Goal: Task Accomplishment & Management: Complete application form

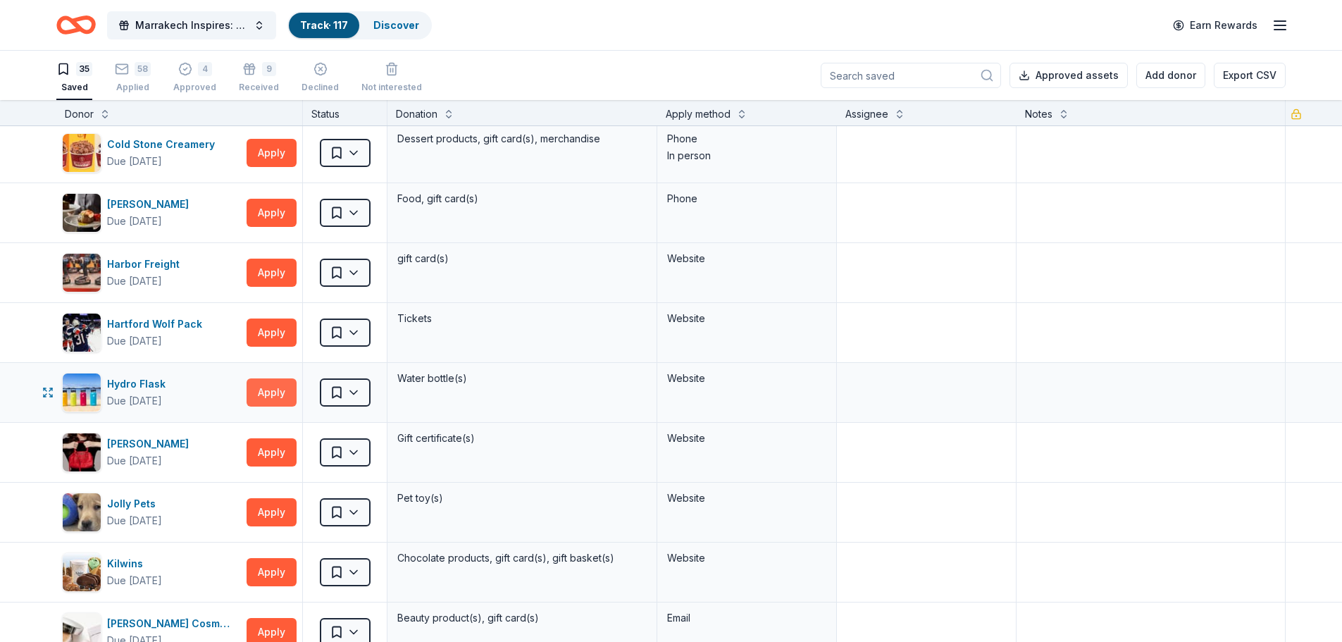
scroll to position [423, 0]
click at [261, 395] on button "Apply" at bounding box center [272, 392] width 50 height 28
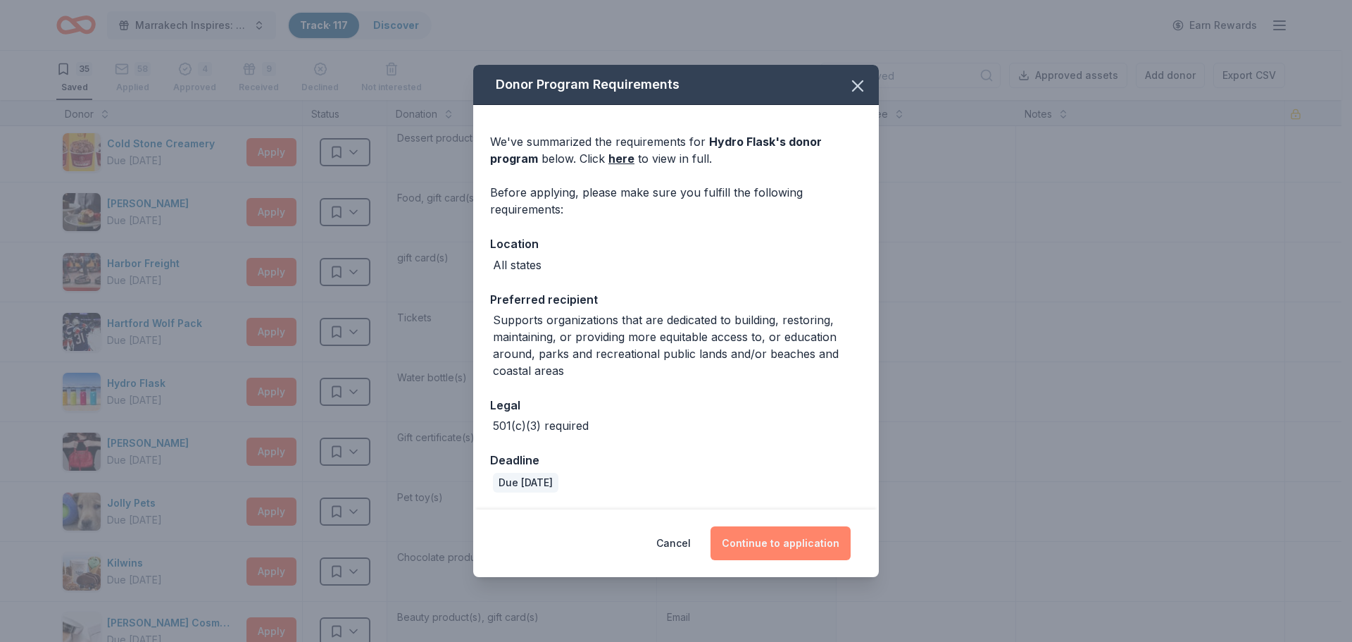
click at [759, 546] on button "Continue to application" at bounding box center [781, 543] width 140 height 34
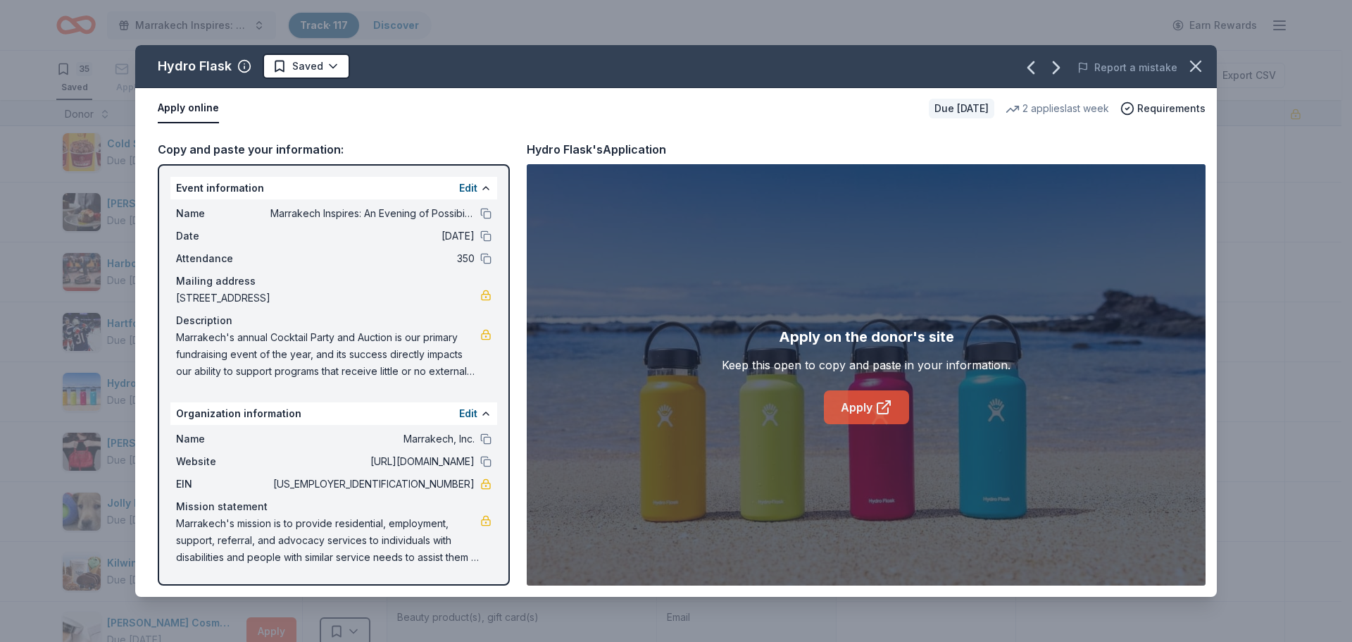
click at [867, 410] on link "Apply" at bounding box center [866, 407] width 85 height 34
click at [326, 62] on html "Marrakech Inspires: An Evening of Possibility Cocktail Party & Auction Track · …" at bounding box center [676, 321] width 1352 height 642
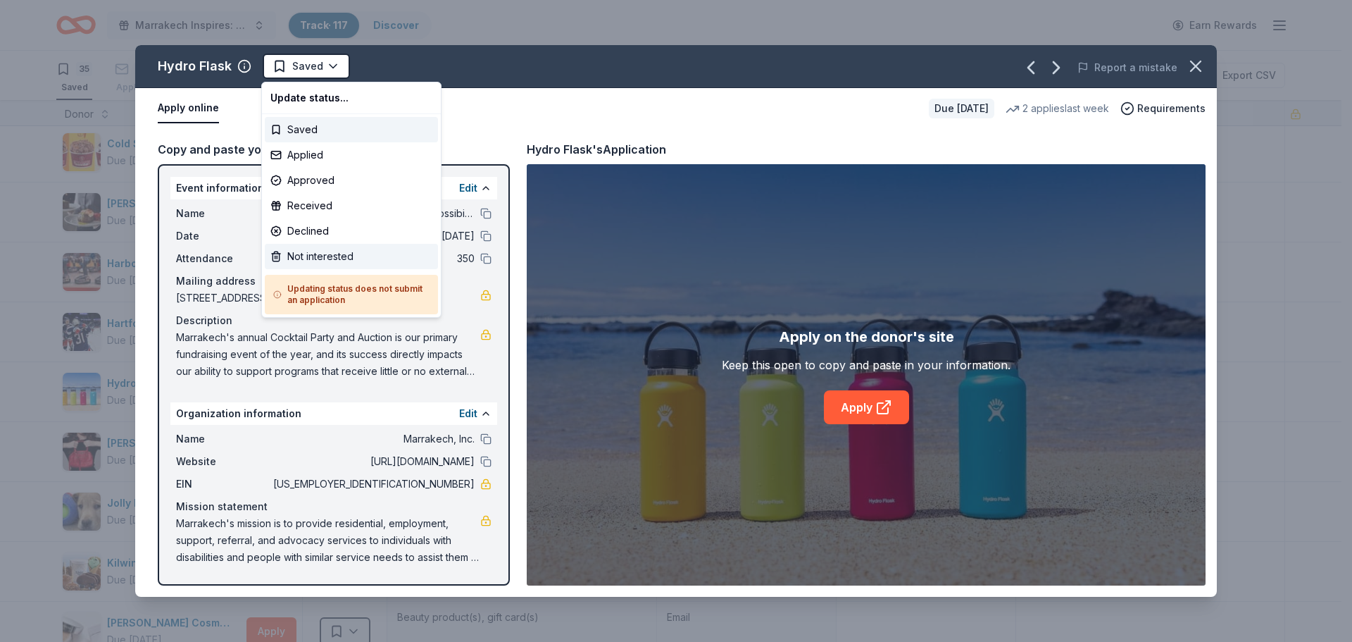
click at [351, 254] on div "Not interested" at bounding box center [351, 256] width 173 height 25
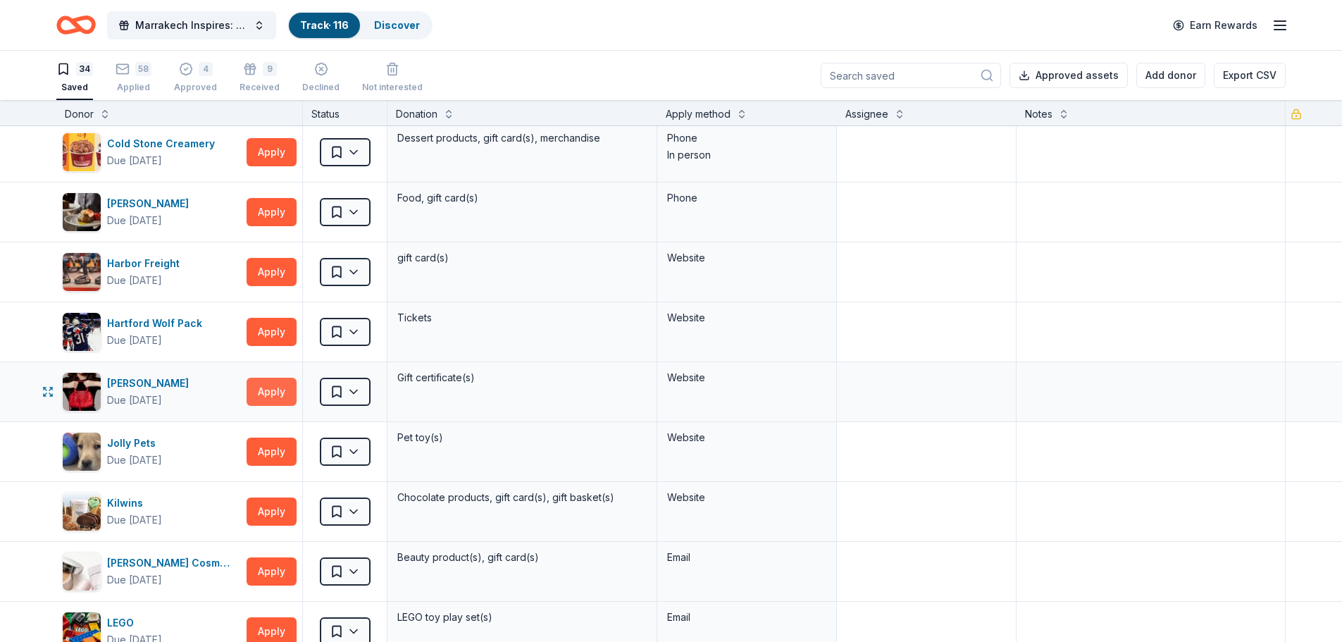
click at [261, 390] on button "Apply" at bounding box center [272, 392] width 50 height 28
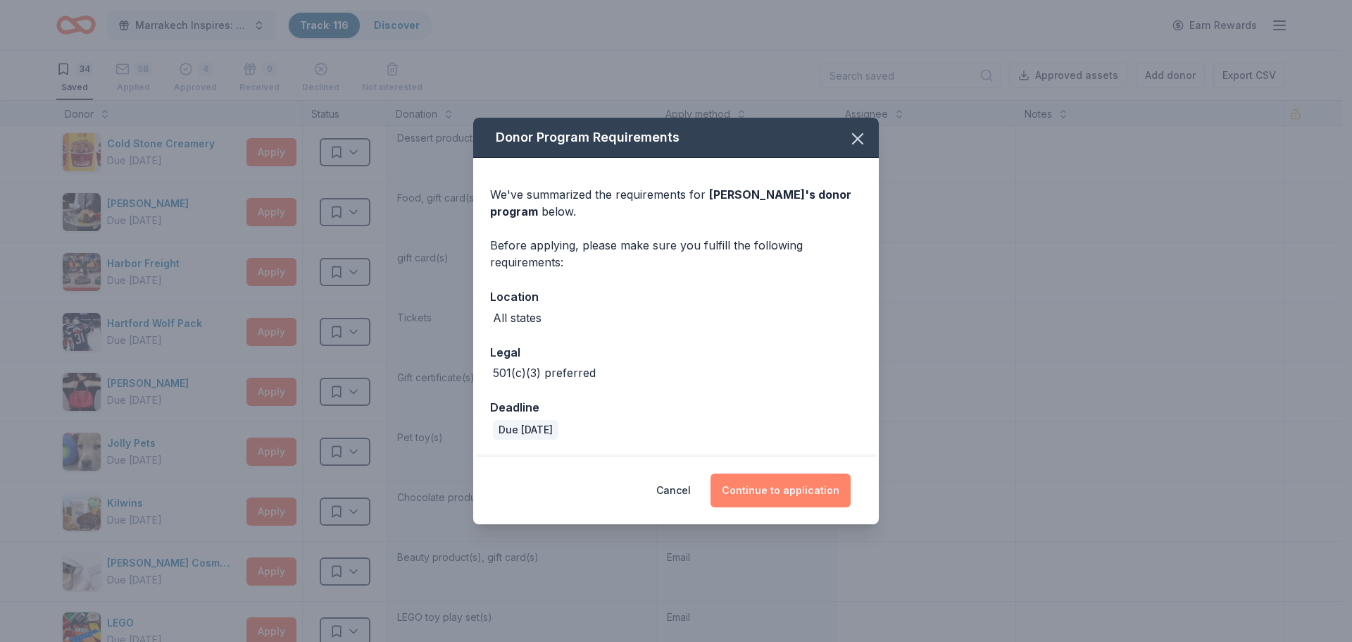
click at [786, 494] on button "Continue to application" at bounding box center [781, 490] width 140 height 34
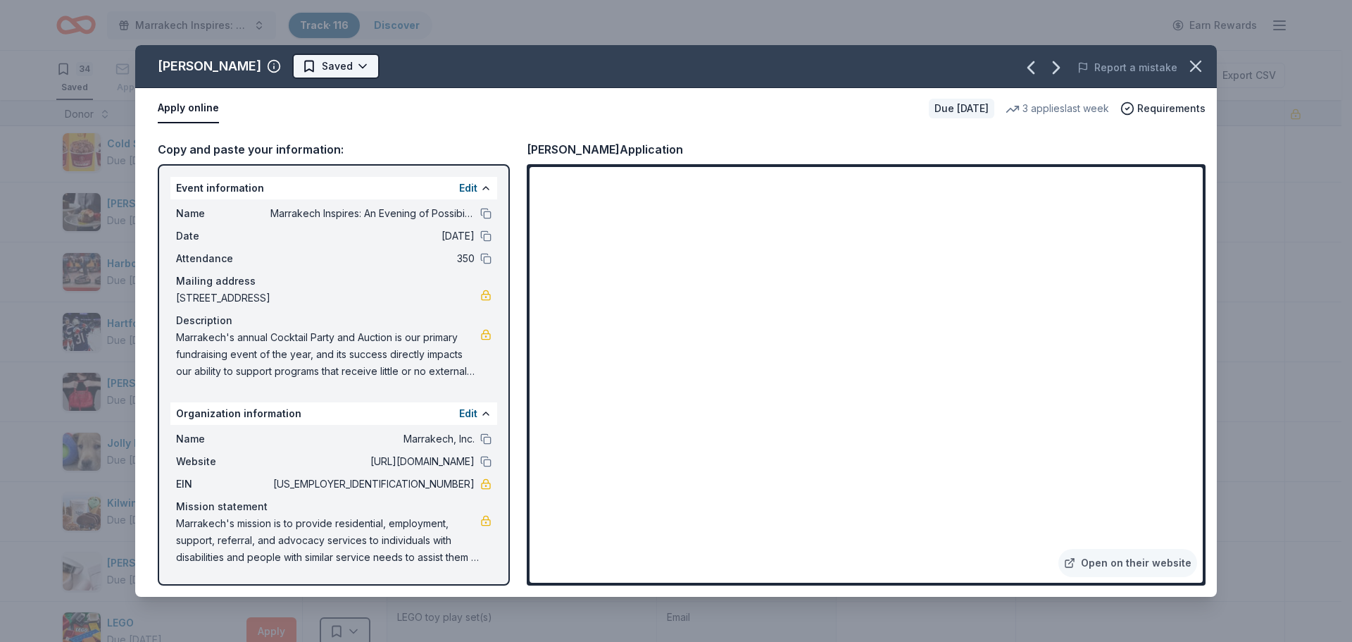
click at [316, 60] on html "Marrakech Inspires: An Evening of Possibility Cocktail Party & Auction Track · …" at bounding box center [676, 321] width 1352 height 642
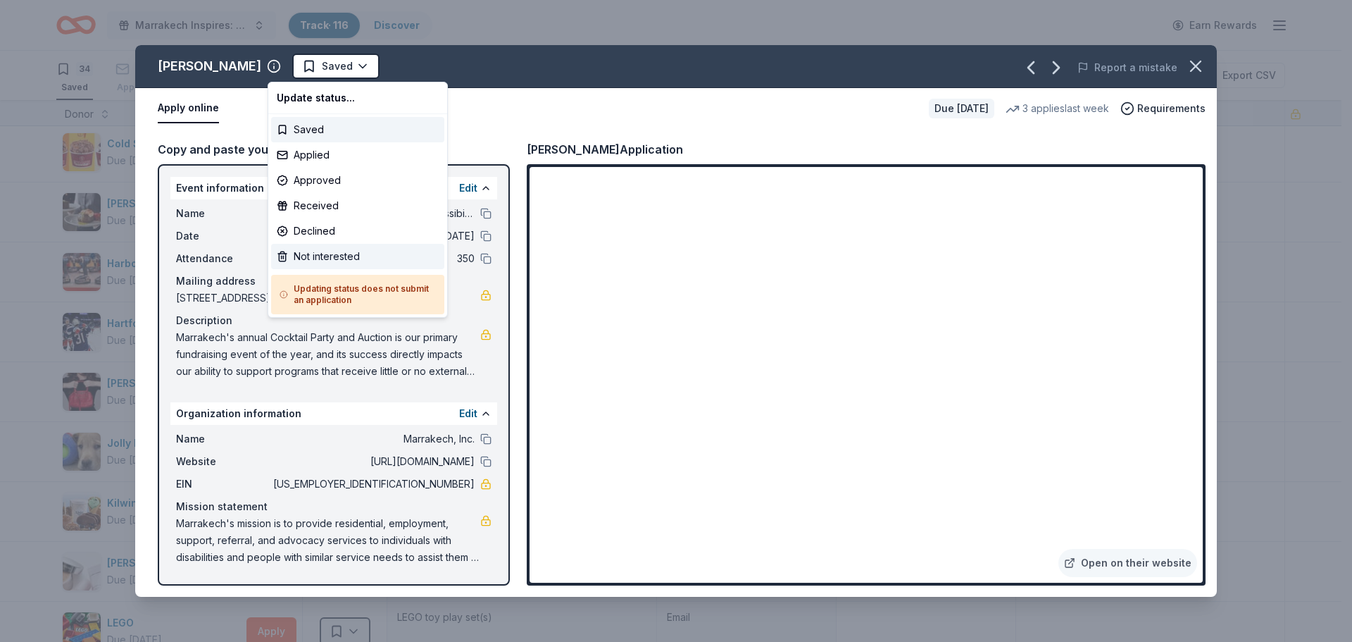
click at [354, 256] on div "Not interested" at bounding box center [357, 256] width 173 height 25
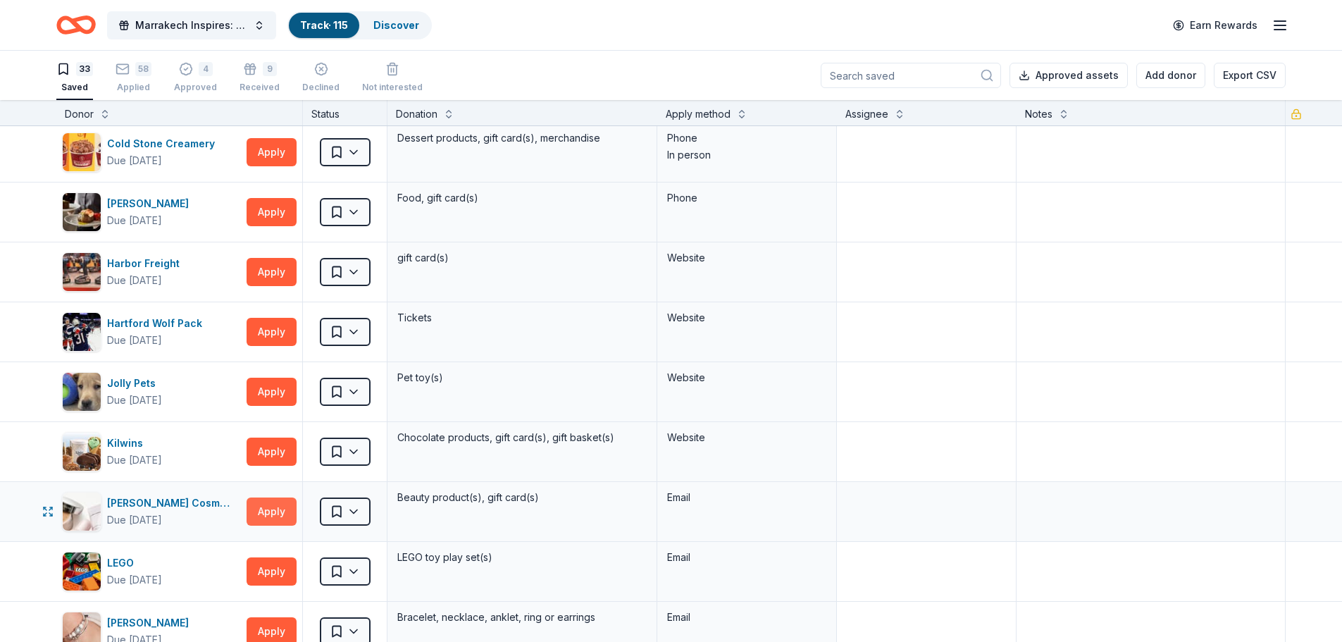
click at [278, 506] on button "Apply" at bounding box center [272, 511] width 50 height 28
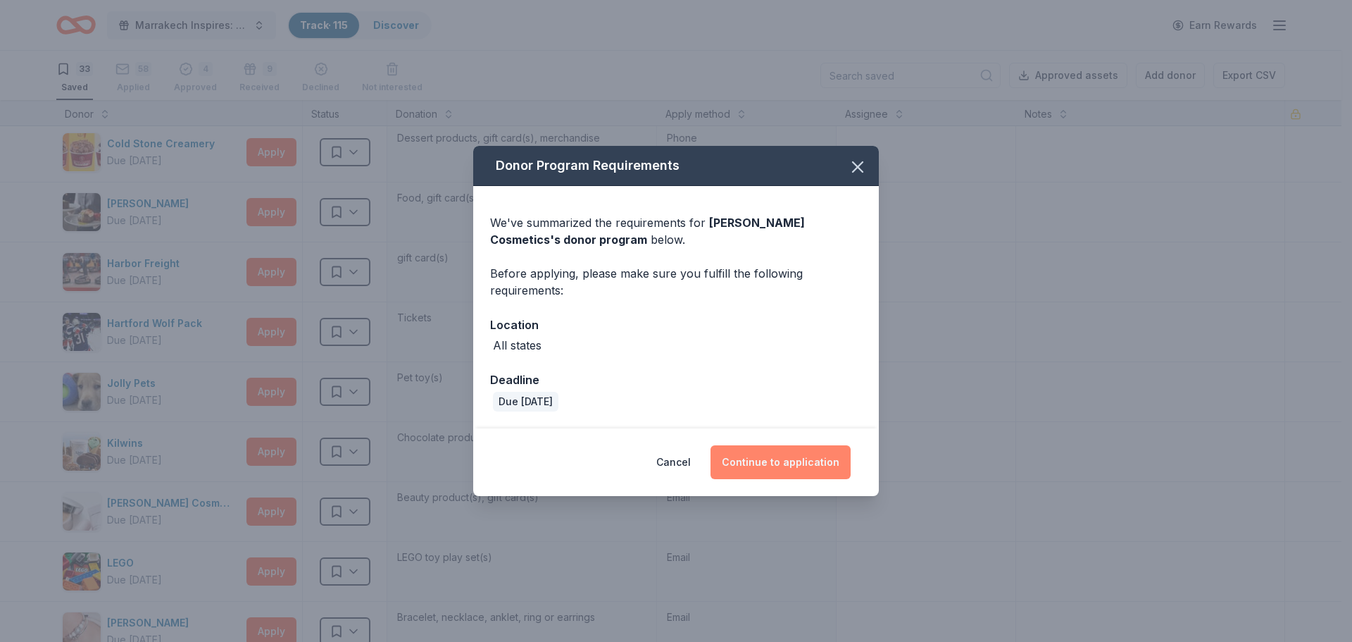
click at [766, 459] on button "Continue to application" at bounding box center [781, 462] width 140 height 34
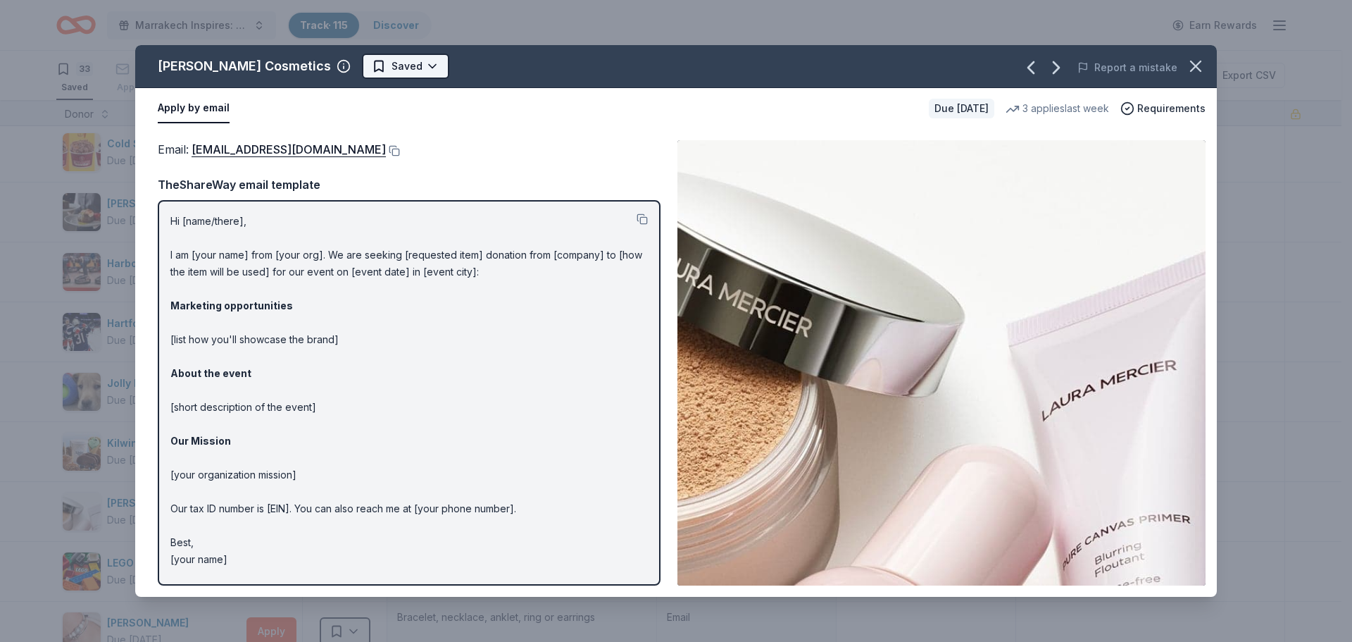
click at [400, 66] on html "Marrakech Inspires: An Evening of Possibility Cocktail Party & Auction Track · …" at bounding box center [676, 321] width 1352 height 642
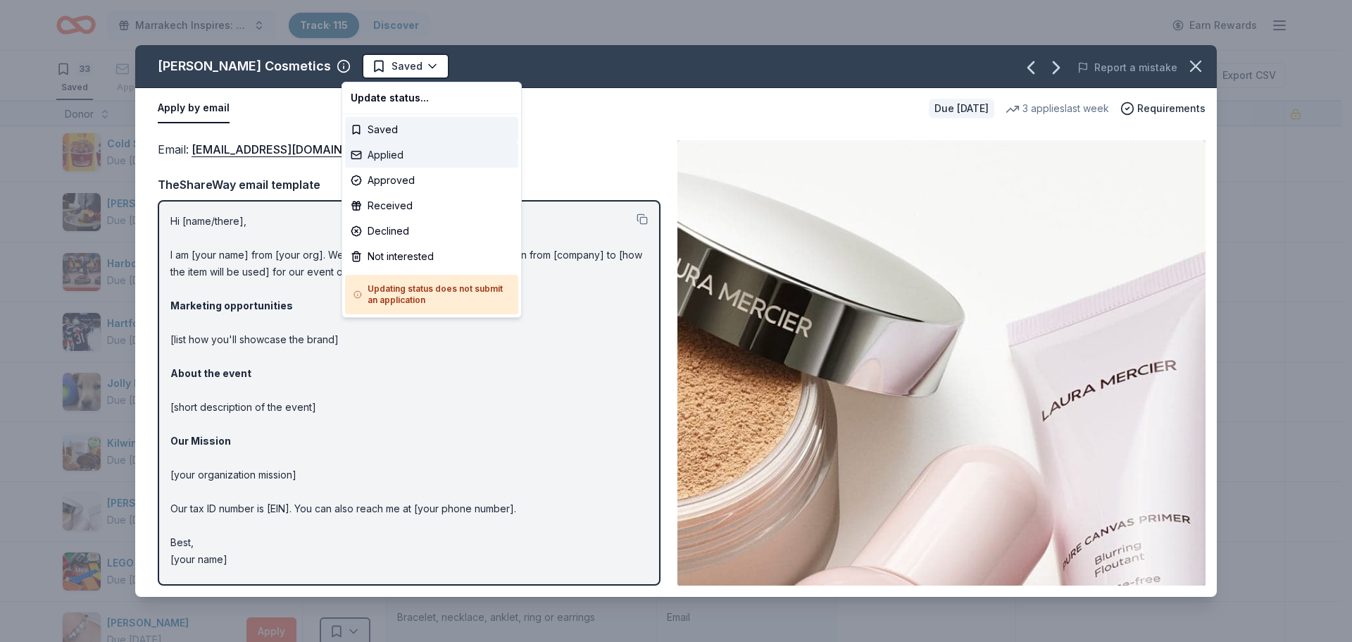
click at [387, 161] on div "Applied" at bounding box center [431, 154] width 173 height 25
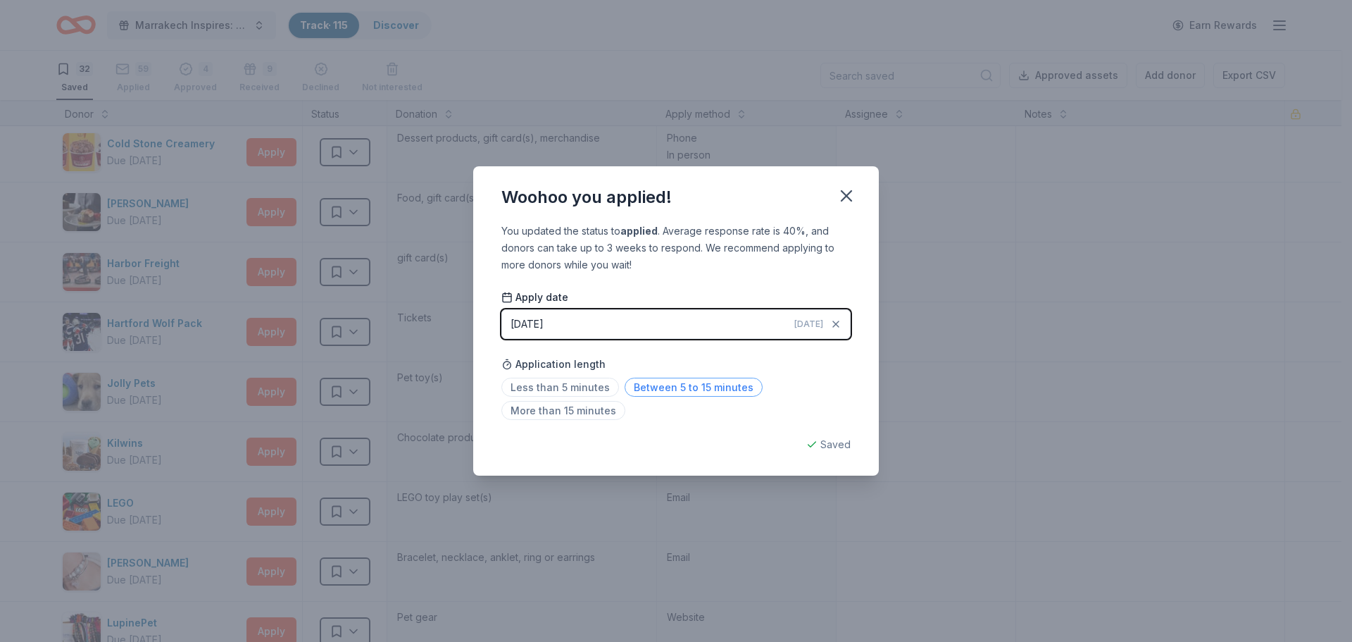
click at [698, 389] on span "Between 5 to 15 minutes" at bounding box center [694, 387] width 138 height 19
click at [844, 197] on icon "button" at bounding box center [847, 196] width 20 height 20
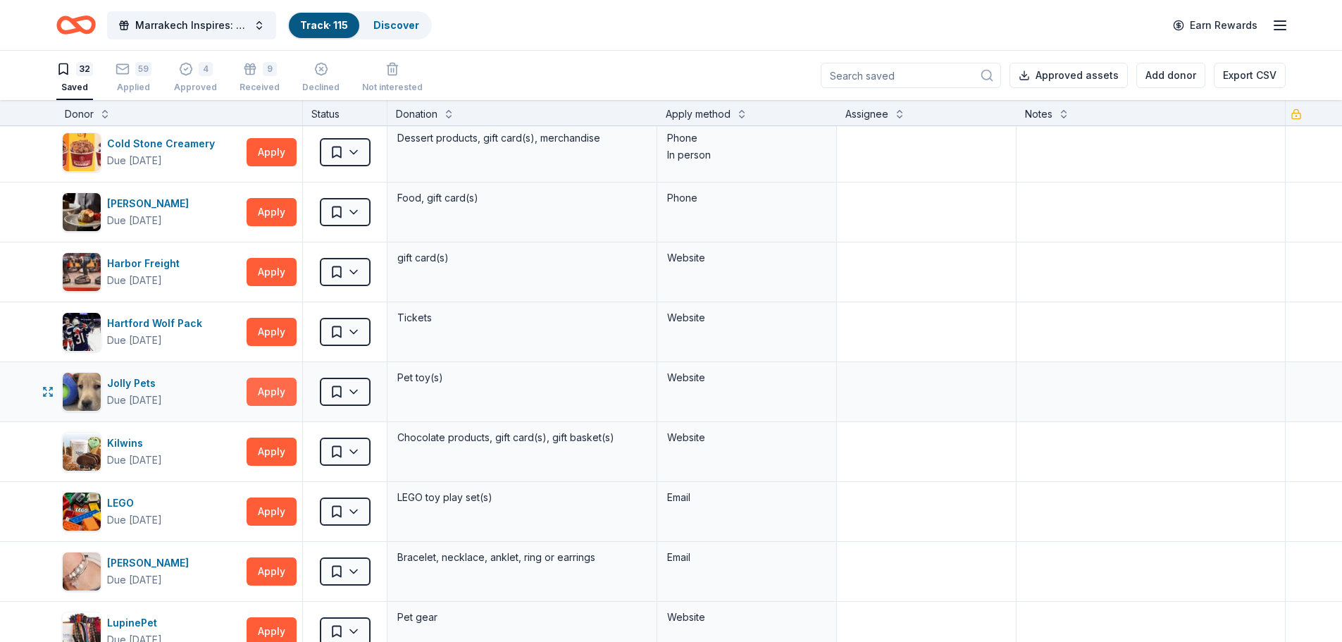
click at [292, 385] on button "Apply" at bounding box center [272, 392] width 50 height 28
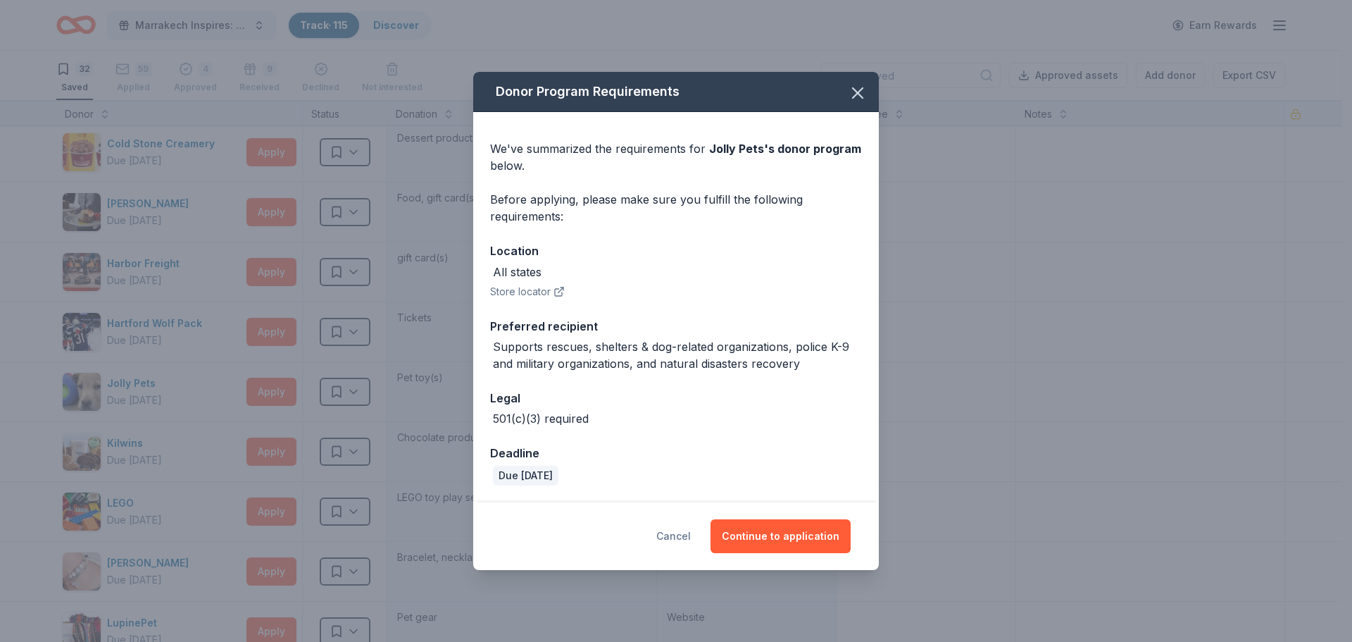
click at [677, 533] on button "Cancel" at bounding box center [673, 536] width 35 height 34
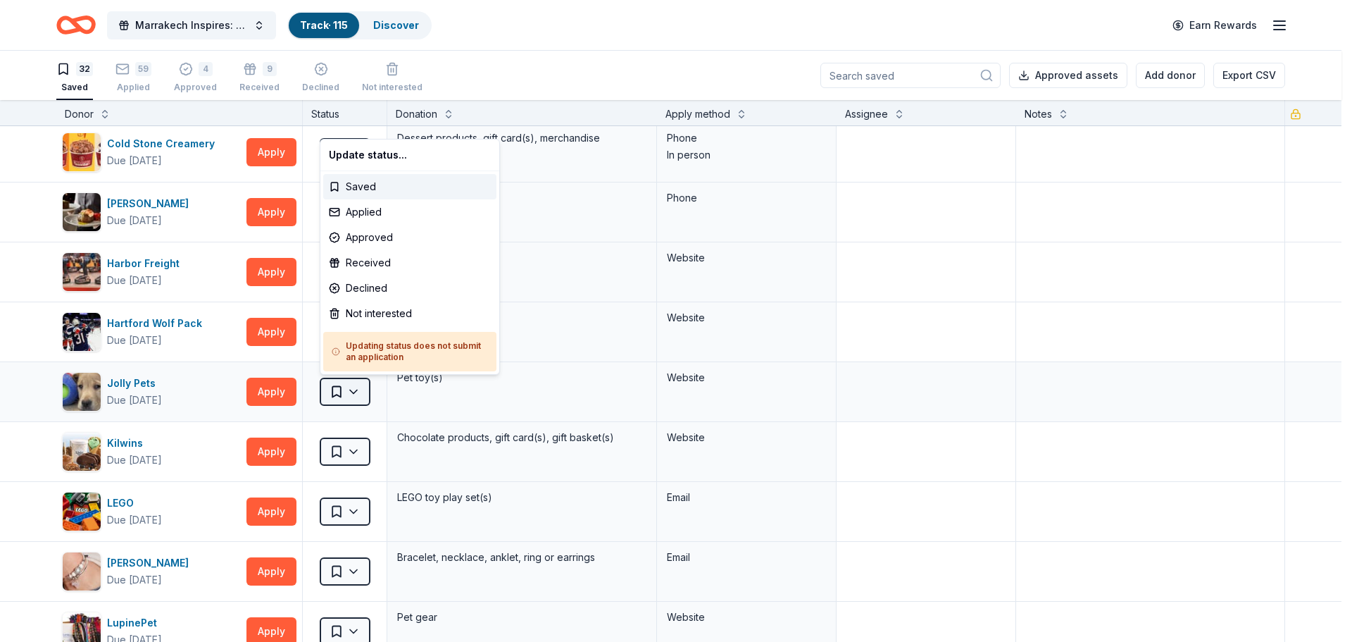
click at [362, 390] on html "Marrakech Inspires: An Evening of Possibility Cocktail Party & Auction Track · …" at bounding box center [676, 321] width 1352 height 642
click at [375, 315] on div "Not interested" at bounding box center [409, 313] width 173 height 25
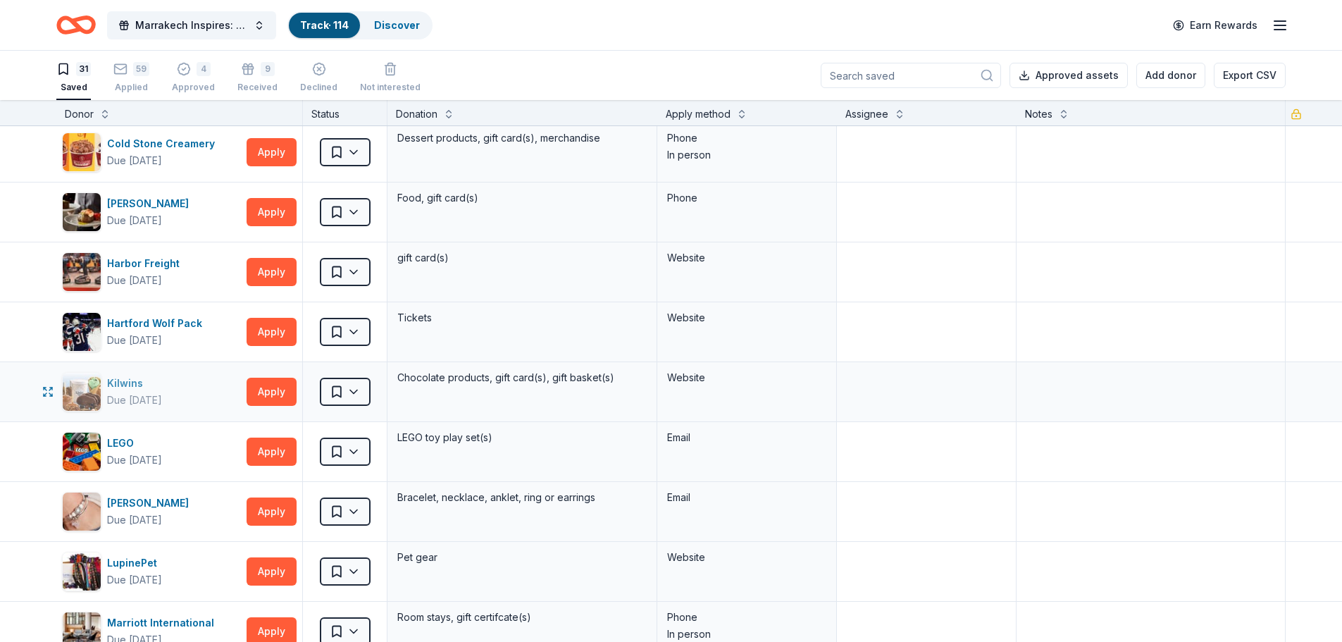
click at [117, 382] on div "Kilwins" at bounding box center [134, 383] width 55 height 17
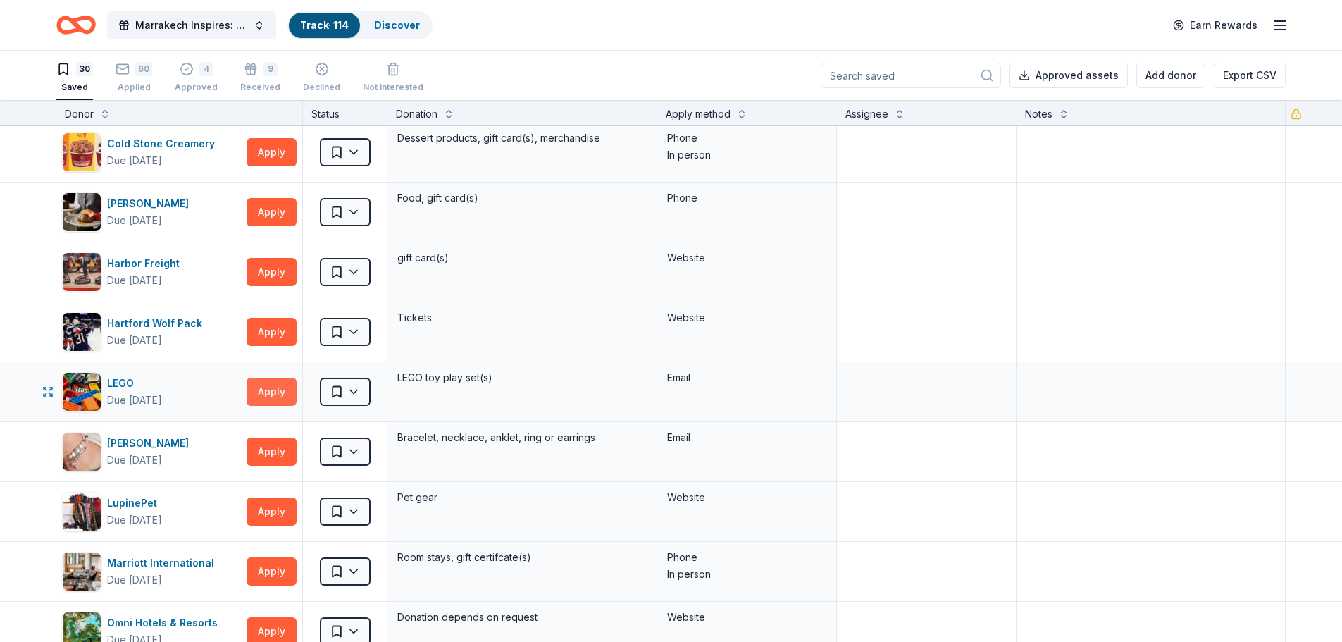
click at [268, 392] on button "Apply" at bounding box center [272, 392] width 50 height 28
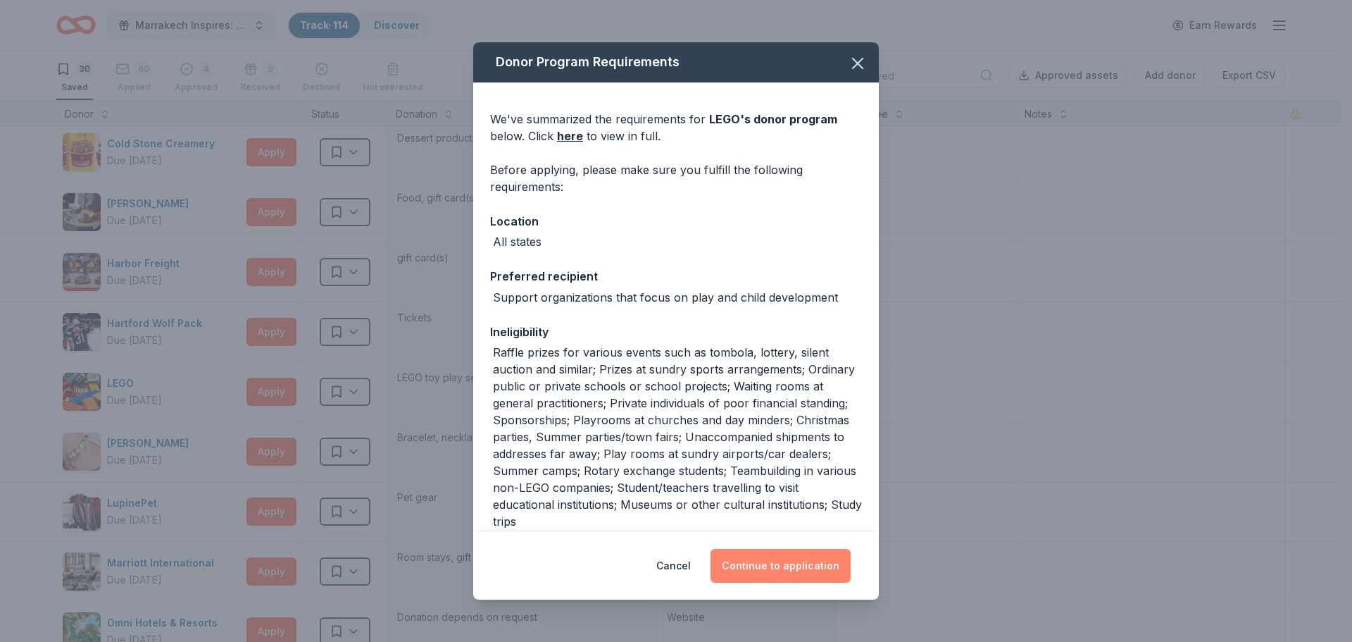
click at [795, 558] on button "Continue to application" at bounding box center [781, 566] width 140 height 34
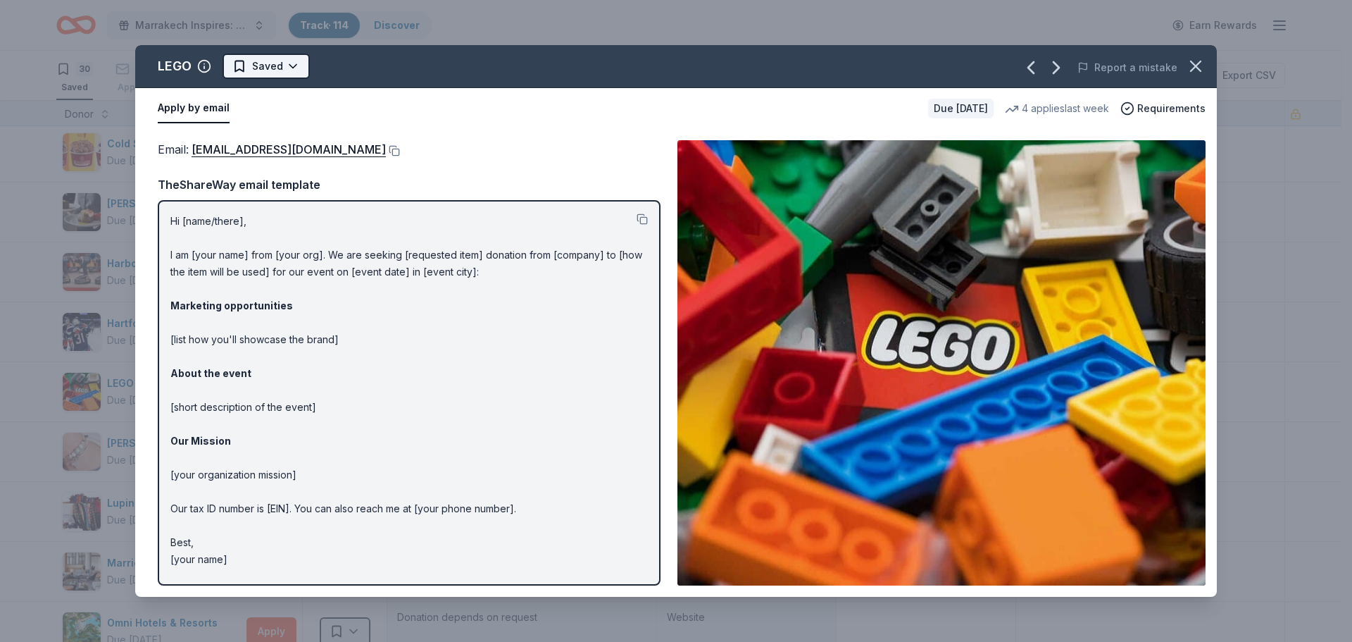
click at [287, 70] on html "Marrakech Inspires: An Evening of Possibility Cocktail Party & Auction Track · …" at bounding box center [676, 321] width 1352 height 642
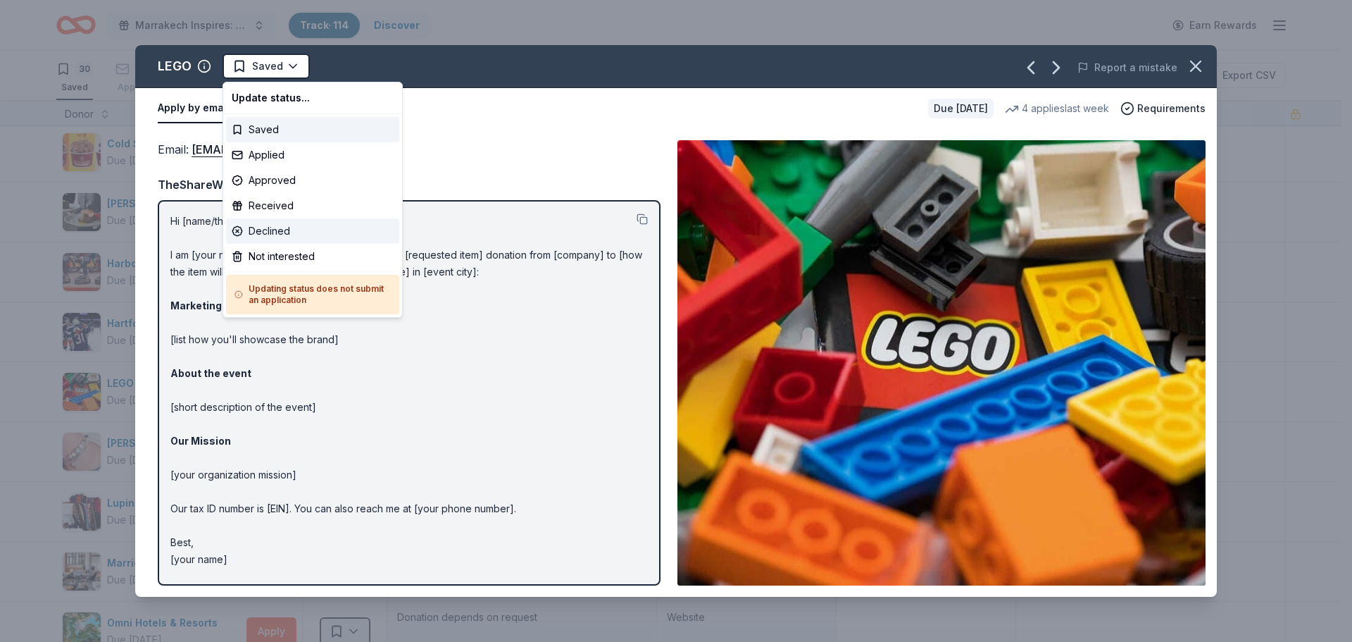
click at [312, 224] on div "Declined" at bounding box center [312, 230] width 173 height 25
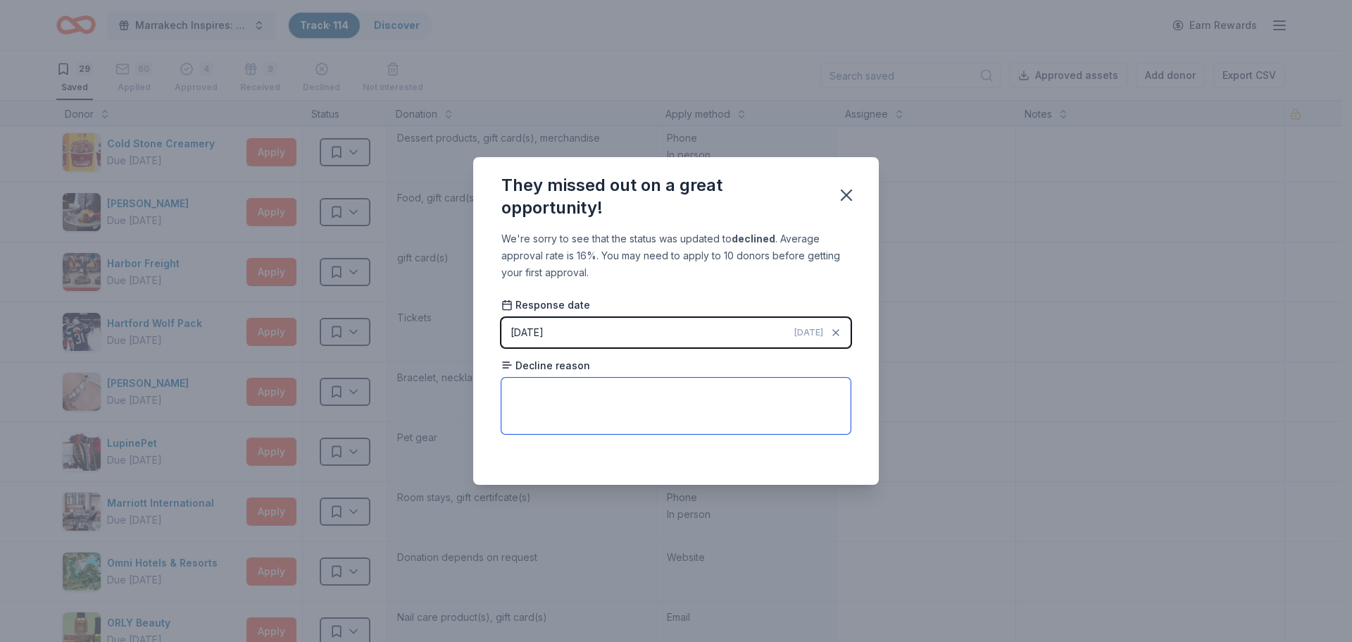
paste textarea "Only donate to three children's orgs"
type textarea "Only donate to three children's orgs"
click at [845, 199] on icon "button" at bounding box center [847, 195] width 20 height 20
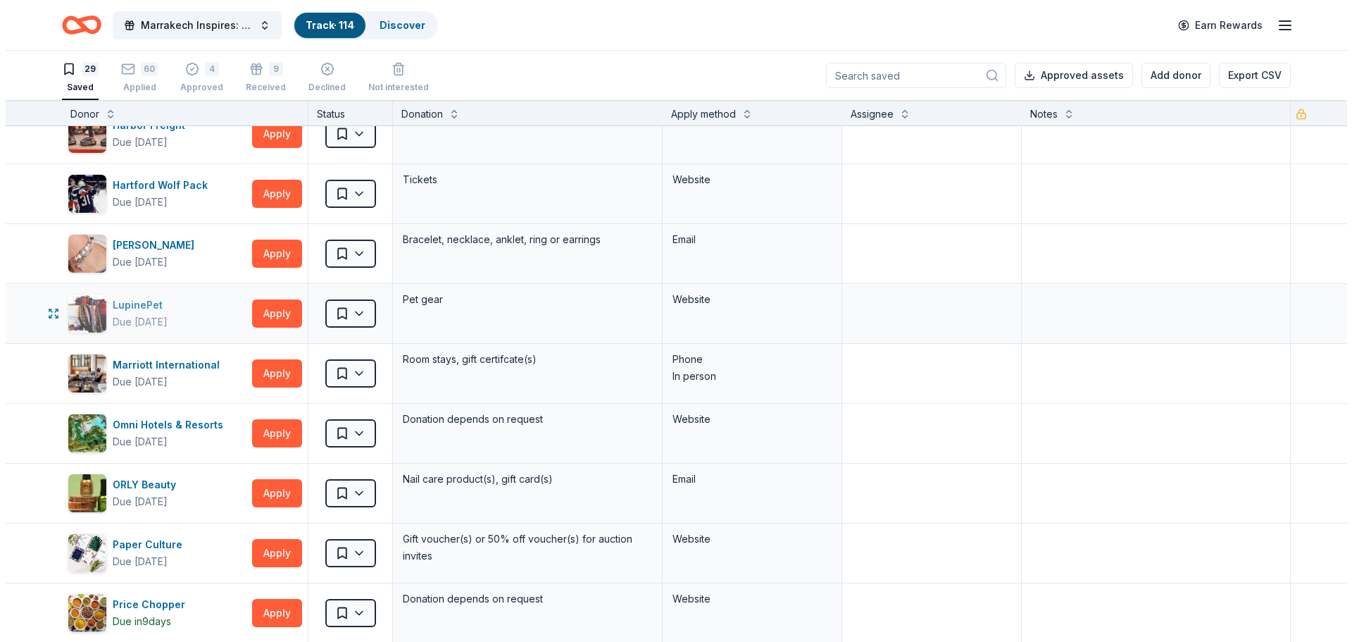
scroll to position [564, 0]
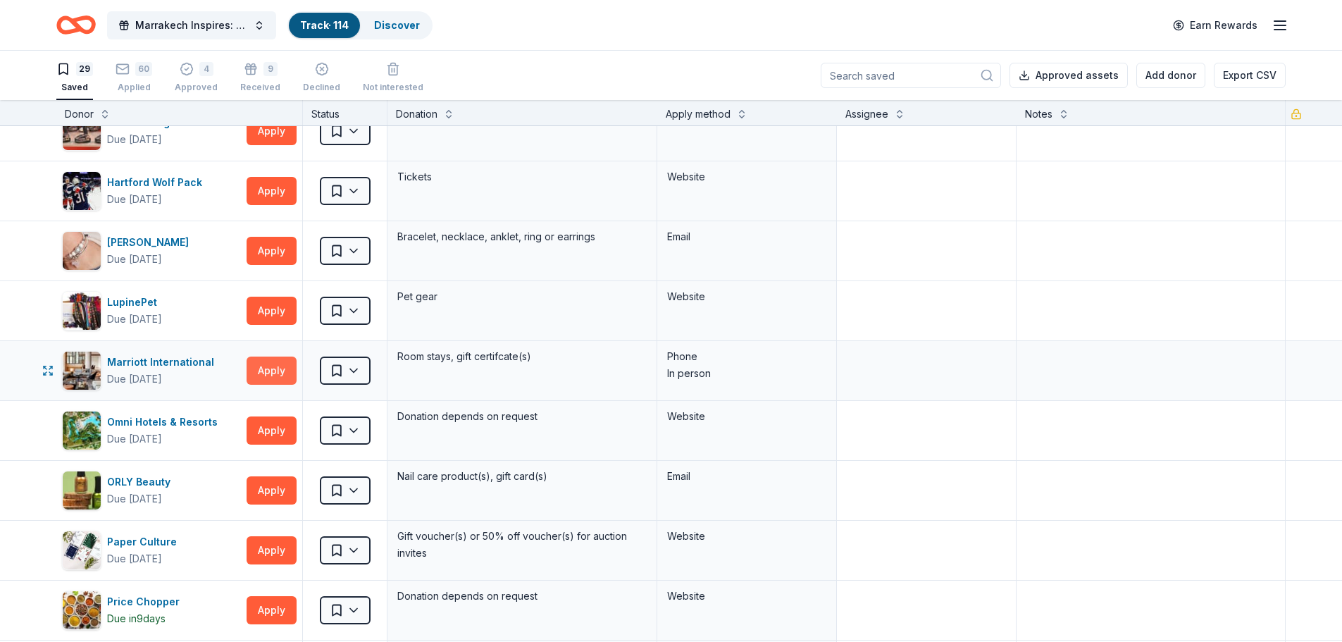
click at [273, 375] on button "Apply" at bounding box center [272, 370] width 50 height 28
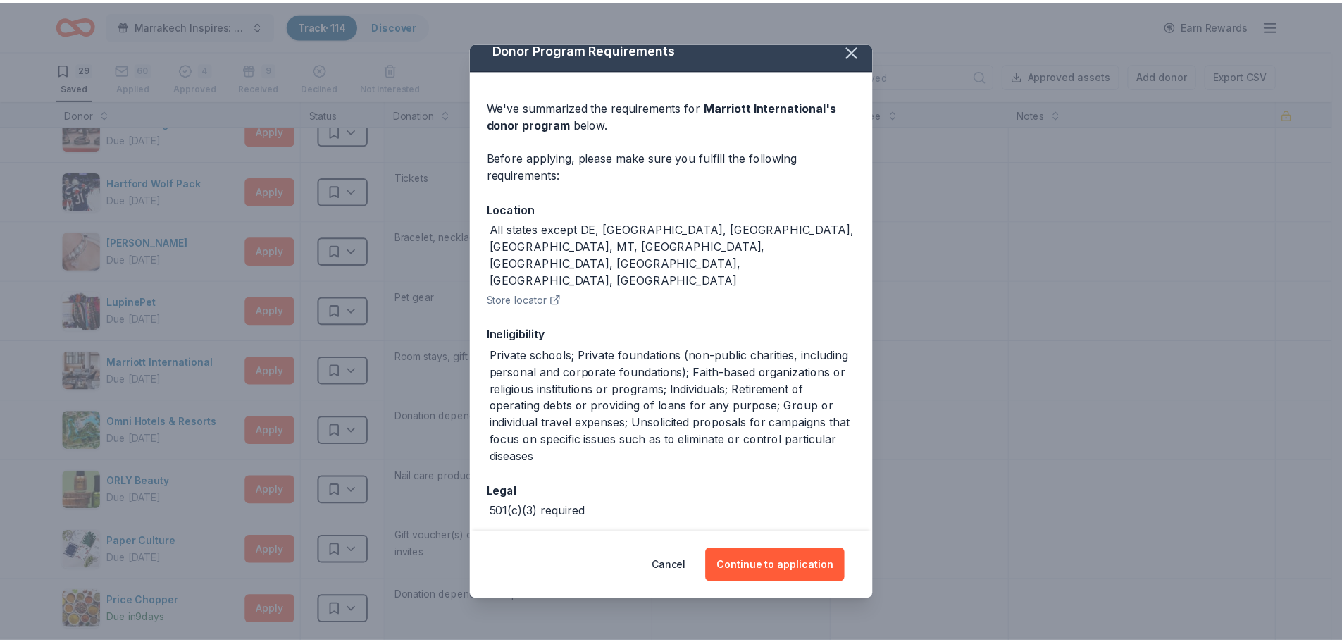
scroll to position [25, 0]
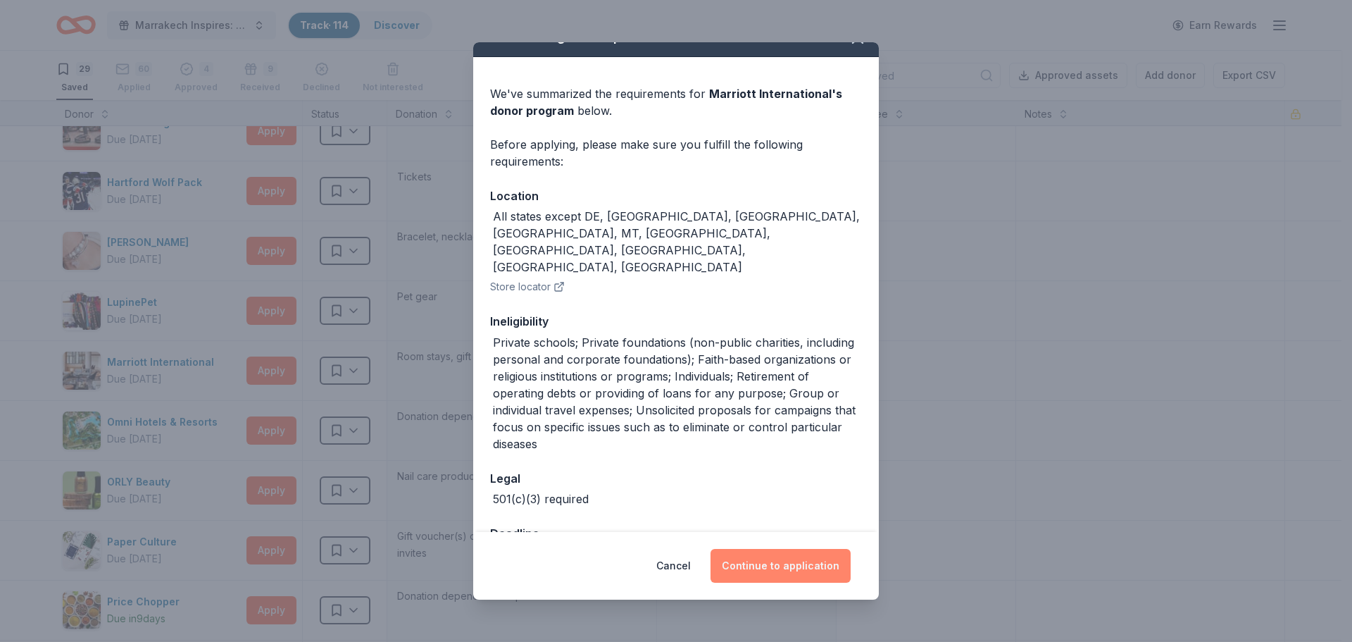
click at [772, 560] on button "Continue to application" at bounding box center [781, 566] width 140 height 34
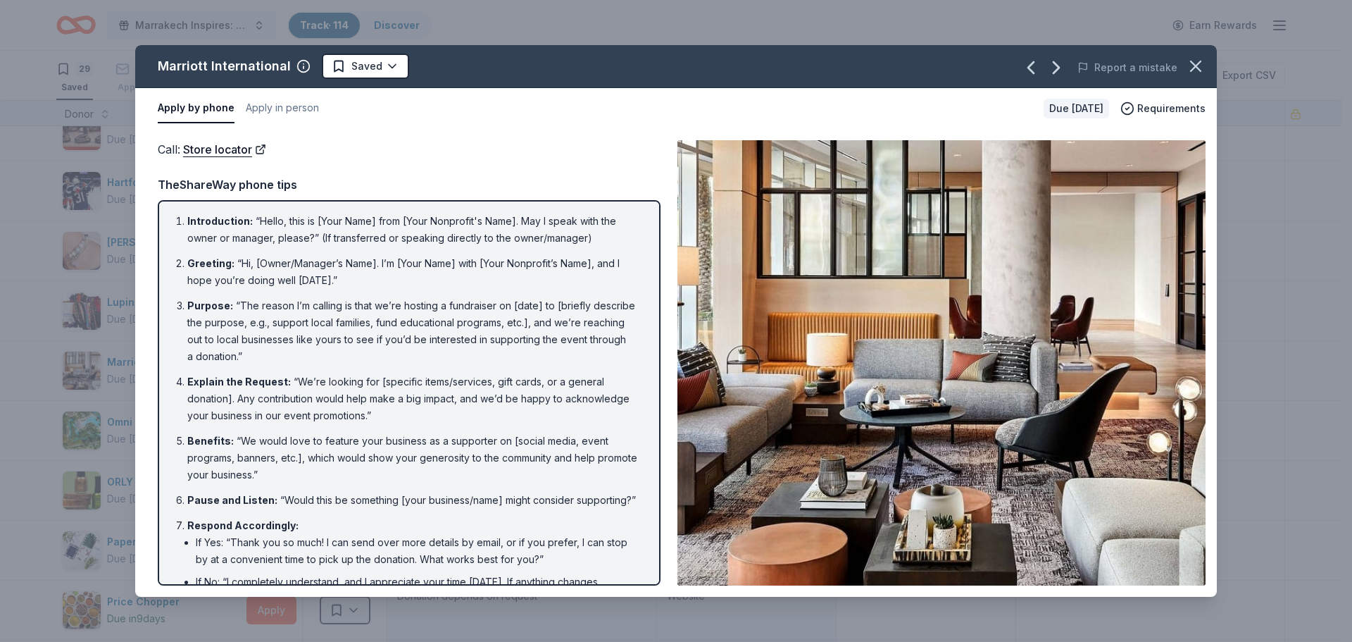
drag, startPoint x: 1200, startPoint y: 62, endPoint x: 1189, endPoint y: 67, distance: 12.3
click at [1200, 62] on icon "button" at bounding box center [1196, 66] width 10 height 10
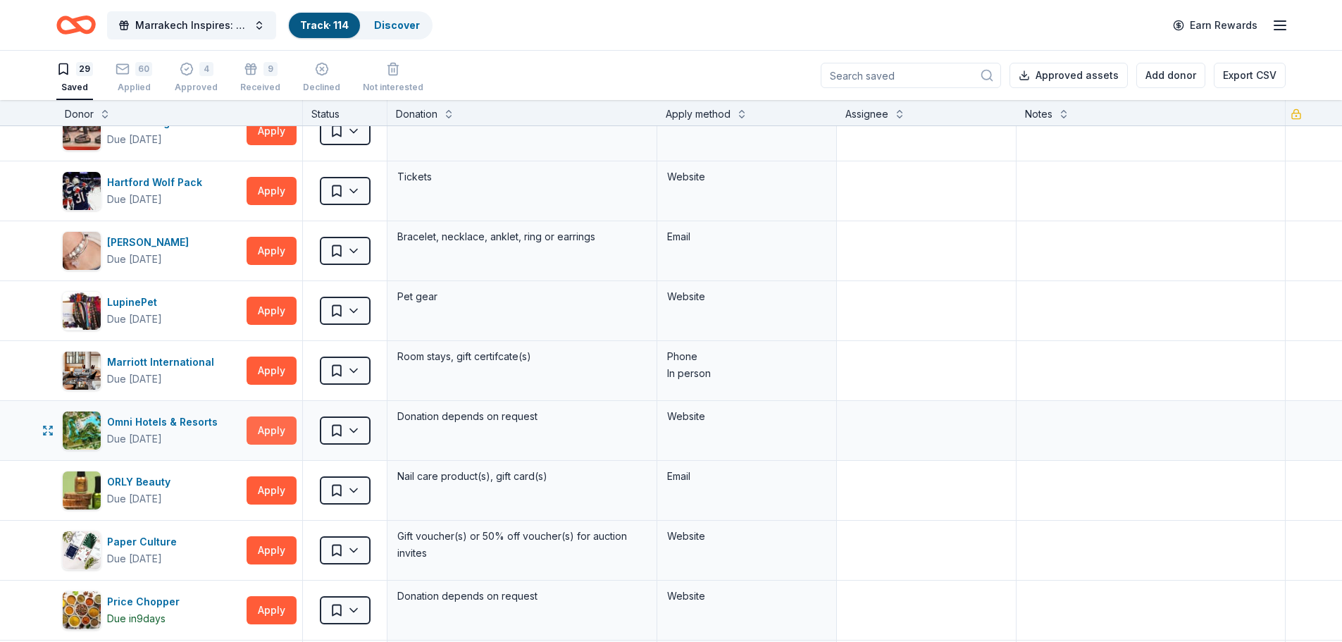
click at [285, 423] on button "Apply" at bounding box center [272, 430] width 50 height 28
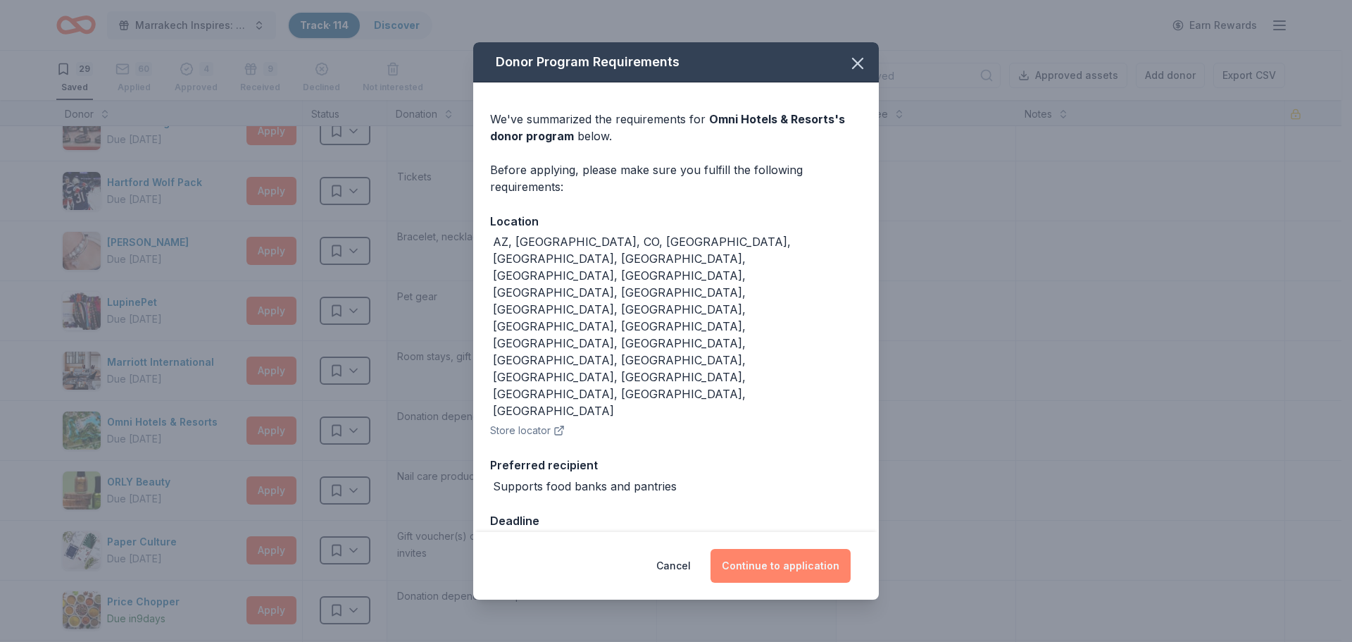
click at [784, 549] on button "Continue to application" at bounding box center [781, 566] width 140 height 34
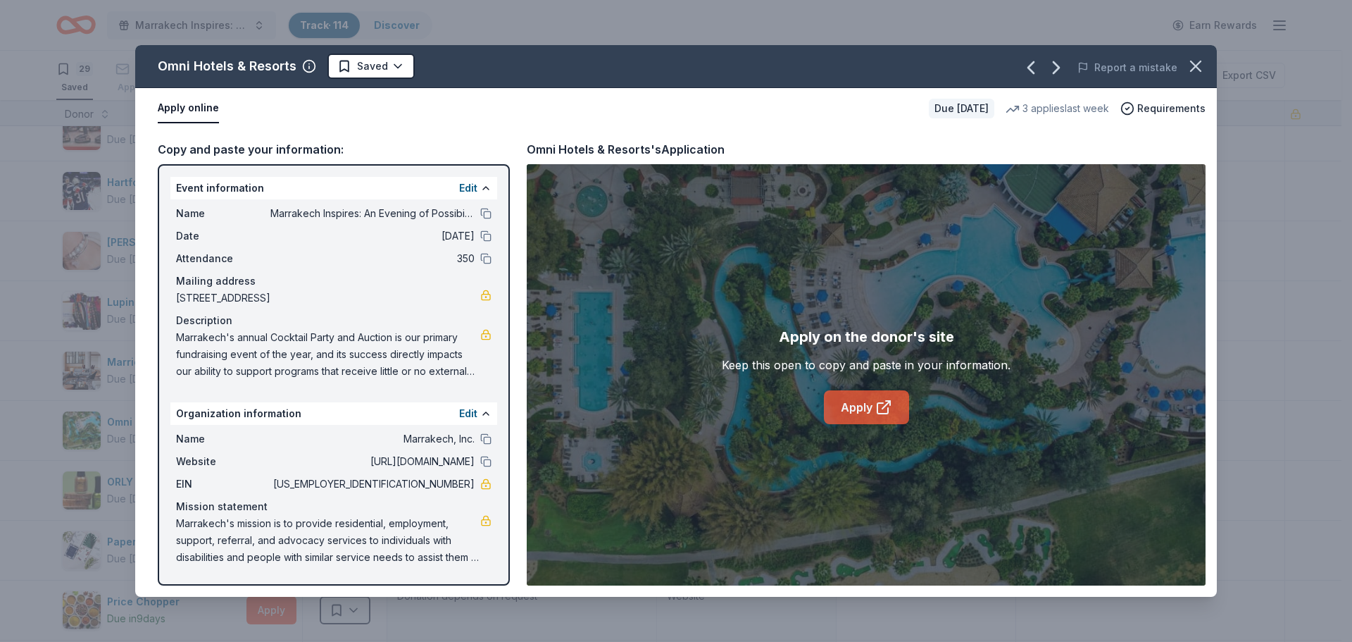
click at [857, 410] on link "Apply" at bounding box center [866, 407] width 85 height 34
click at [388, 66] on html "Marrakech Inspires: An Evening of Possibility Cocktail Party & Auction Track · …" at bounding box center [676, 321] width 1352 height 642
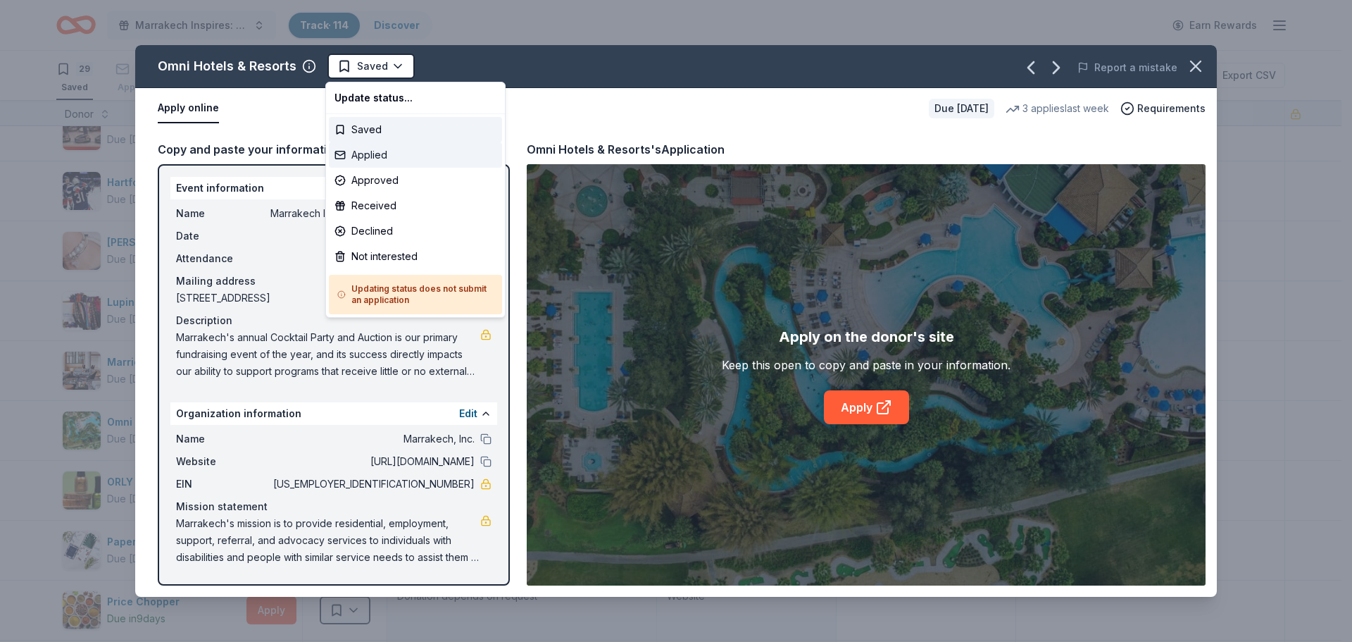
click at [386, 160] on div "Applied" at bounding box center [415, 154] width 173 height 25
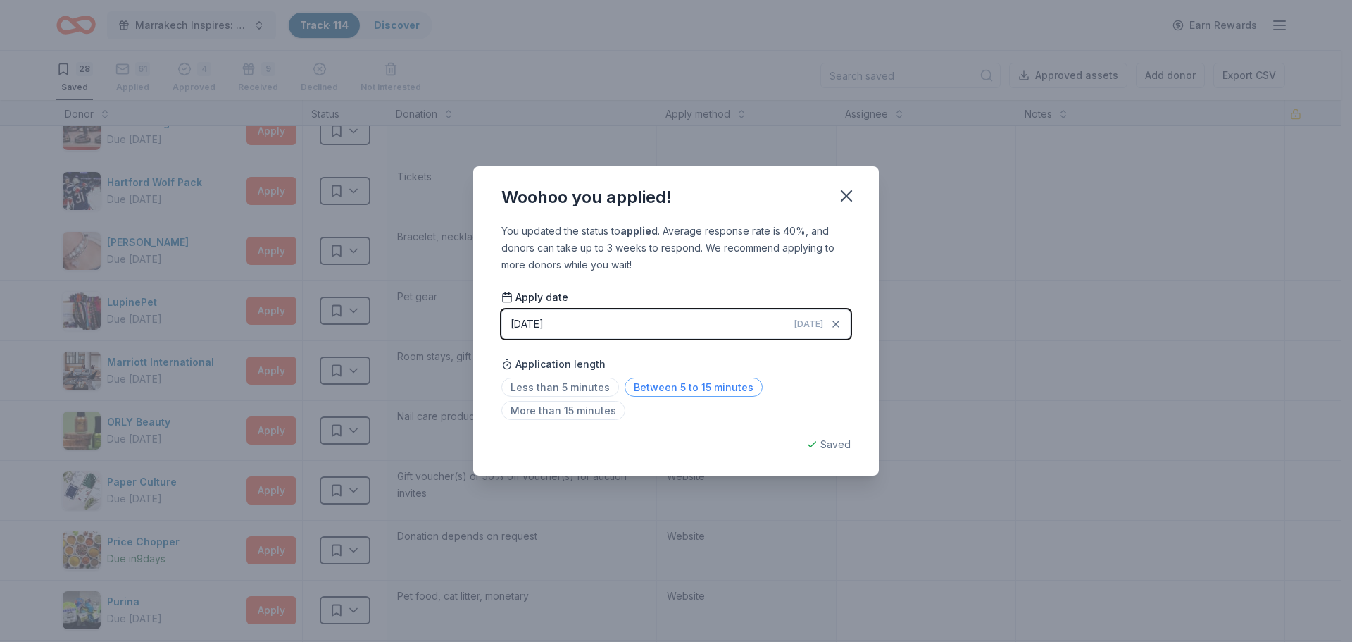
click at [718, 392] on span "Between 5 to 15 minutes" at bounding box center [694, 387] width 138 height 19
click at [846, 188] on icon "button" at bounding box center [847, 196] width 20 height 20
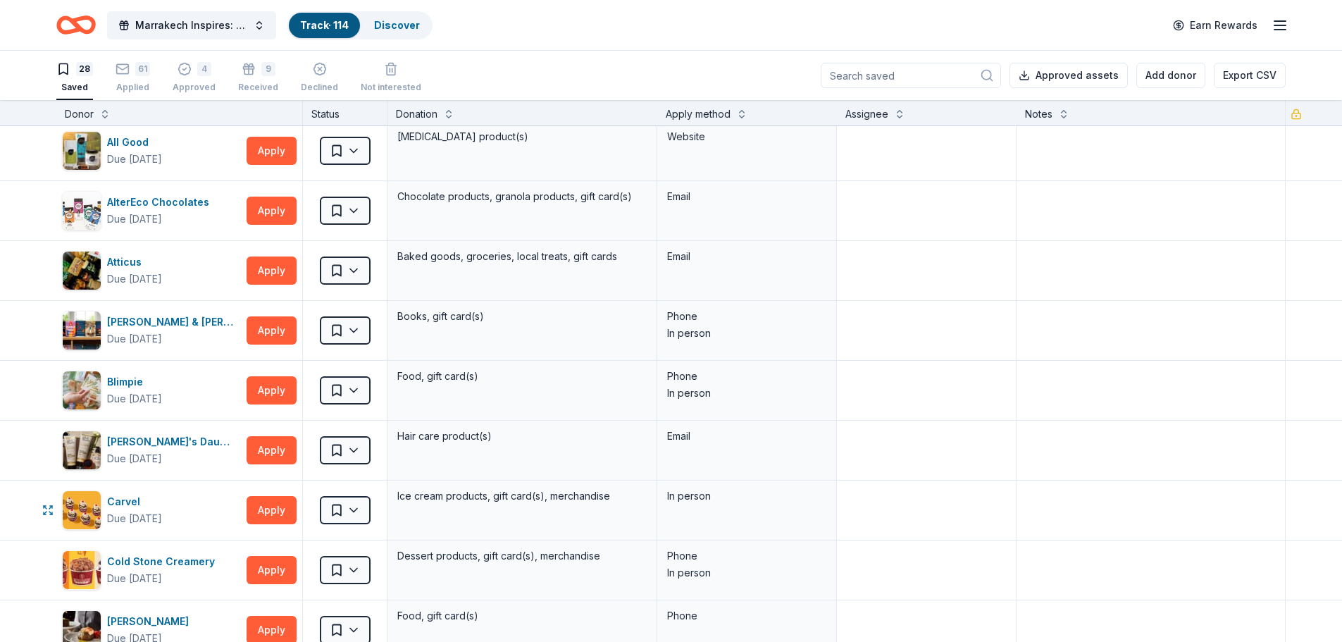
scroll to position [0, 0]
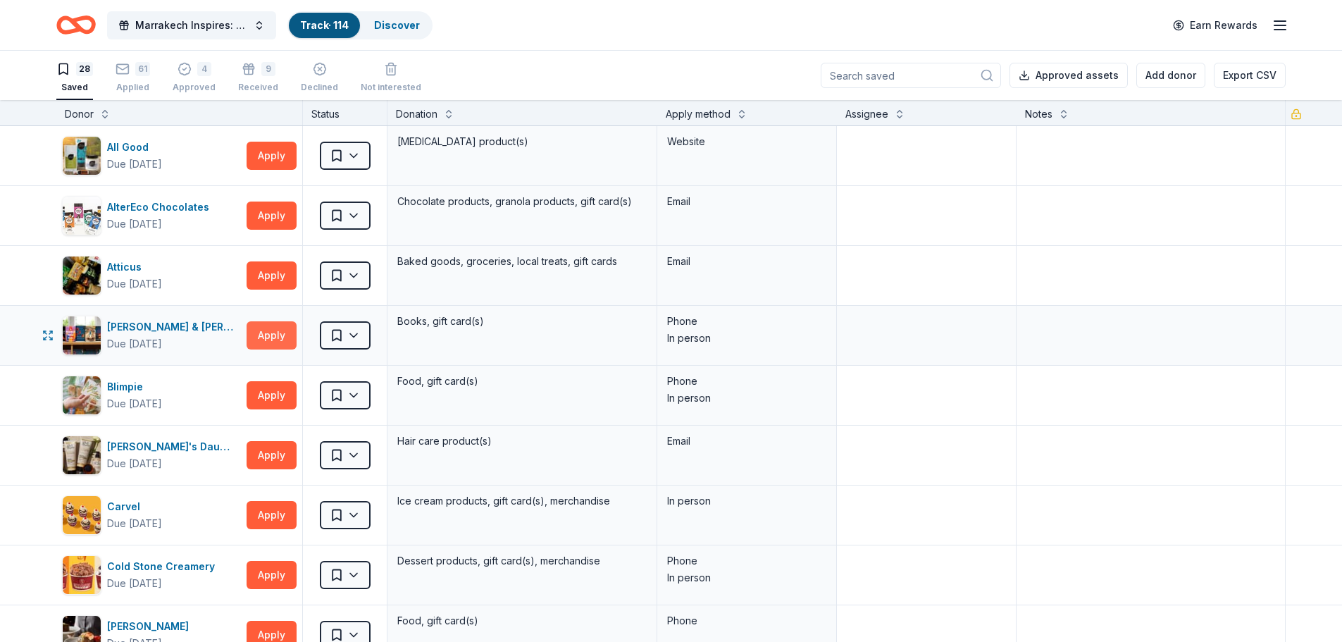
click at [263, 336] on button "Apply" at bounding box center [272, 335] width 50 height 28
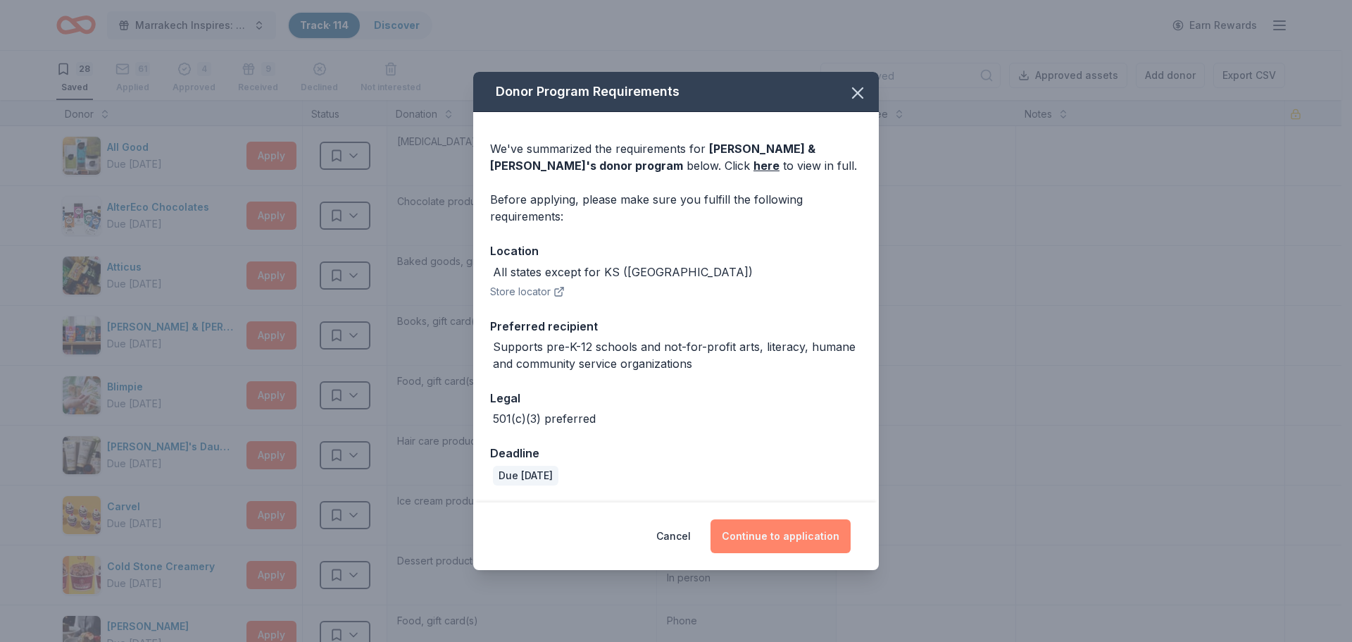
click at [801, 529] on button "Continue to application" at bounding box center [781, 536] width 140 height 34
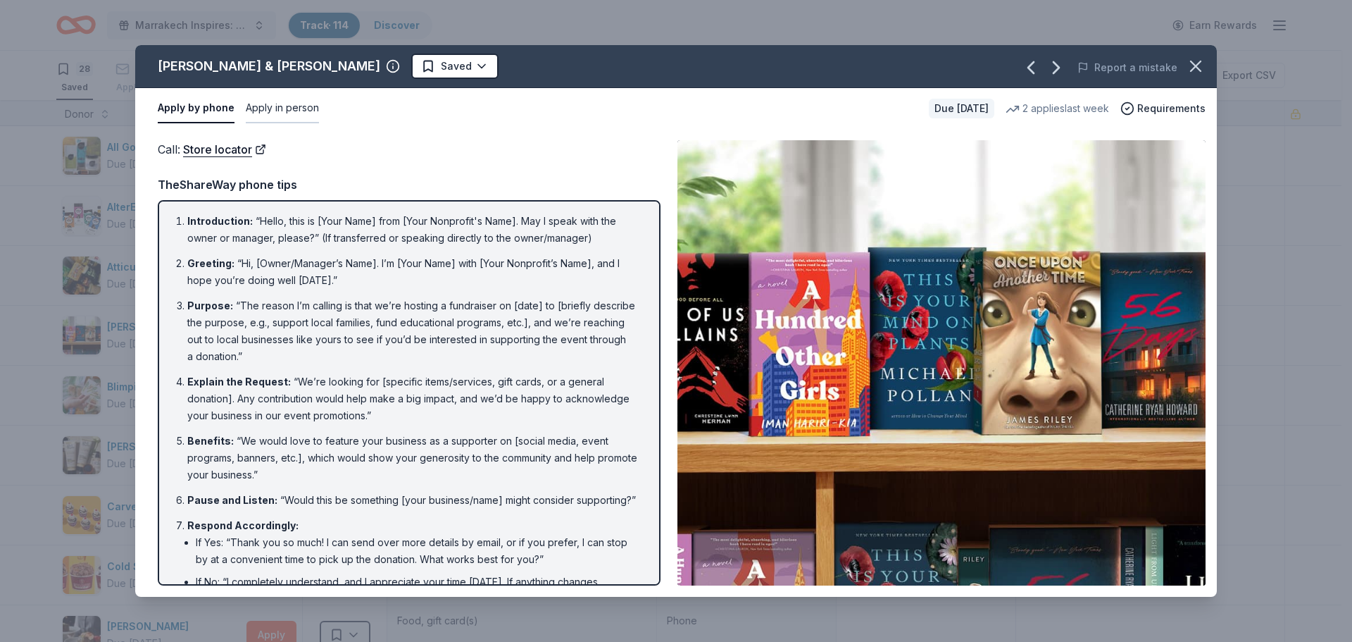
click at [285, 108] on button "Apply in person" at bounding box center [282, 109] width 73 height 30
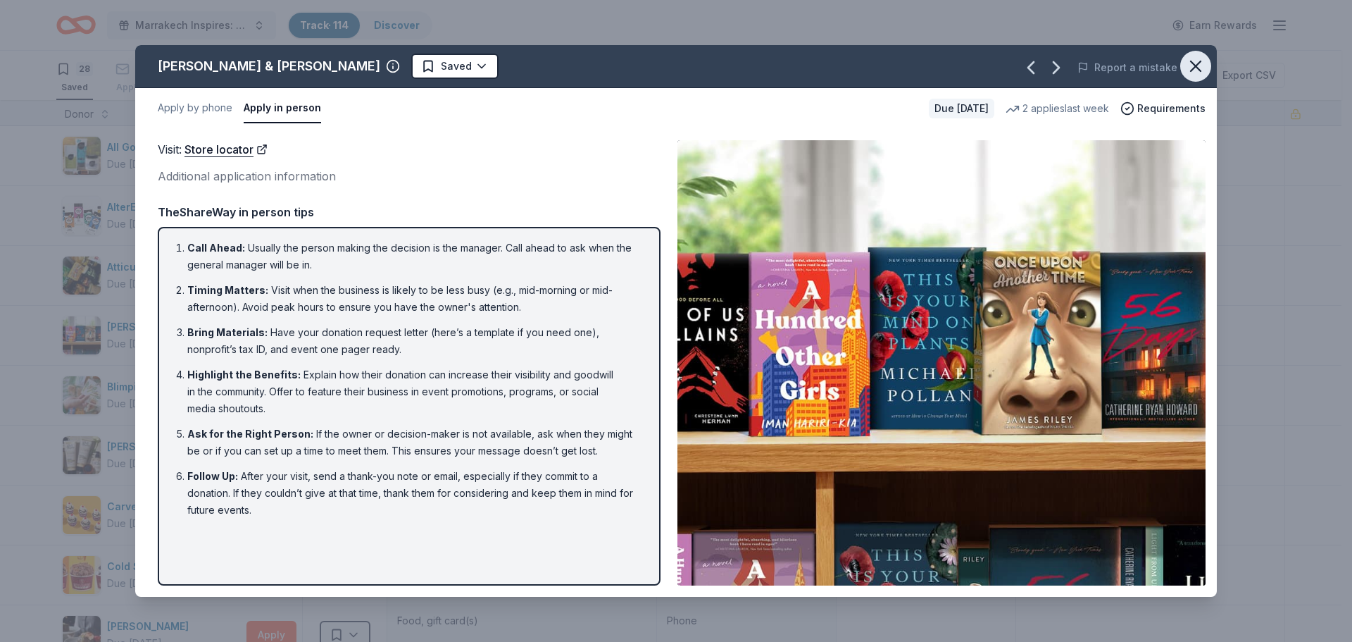
click at [1200, 70] on icon "button" at bounding box center [1196, 66] width 10 height 10
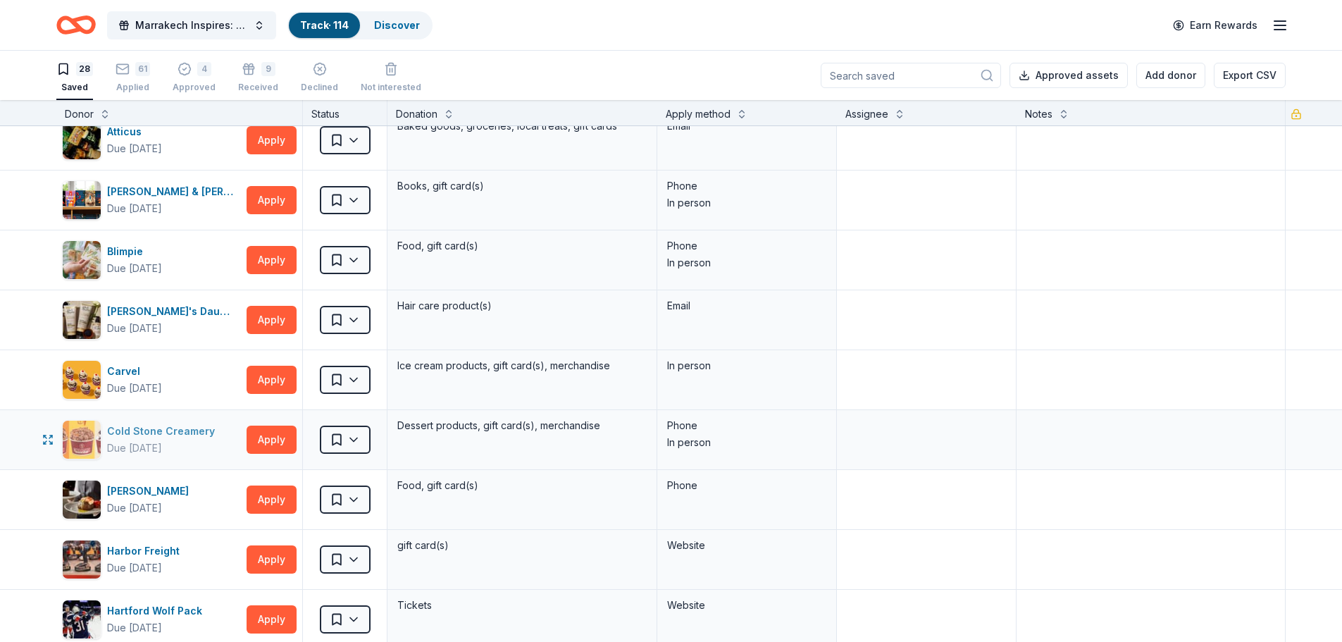
scroll to position [141, 0]
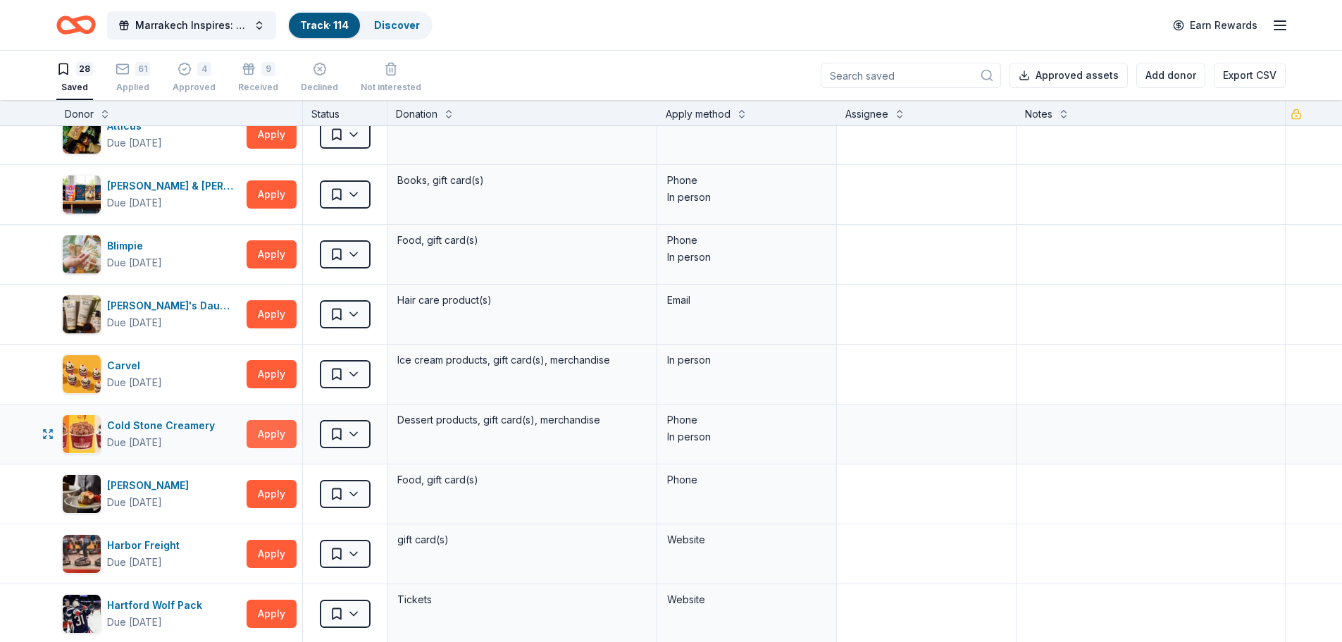
click at [251, 433] on button "Apply" at bounding box center [272, 434] width 50 height 28
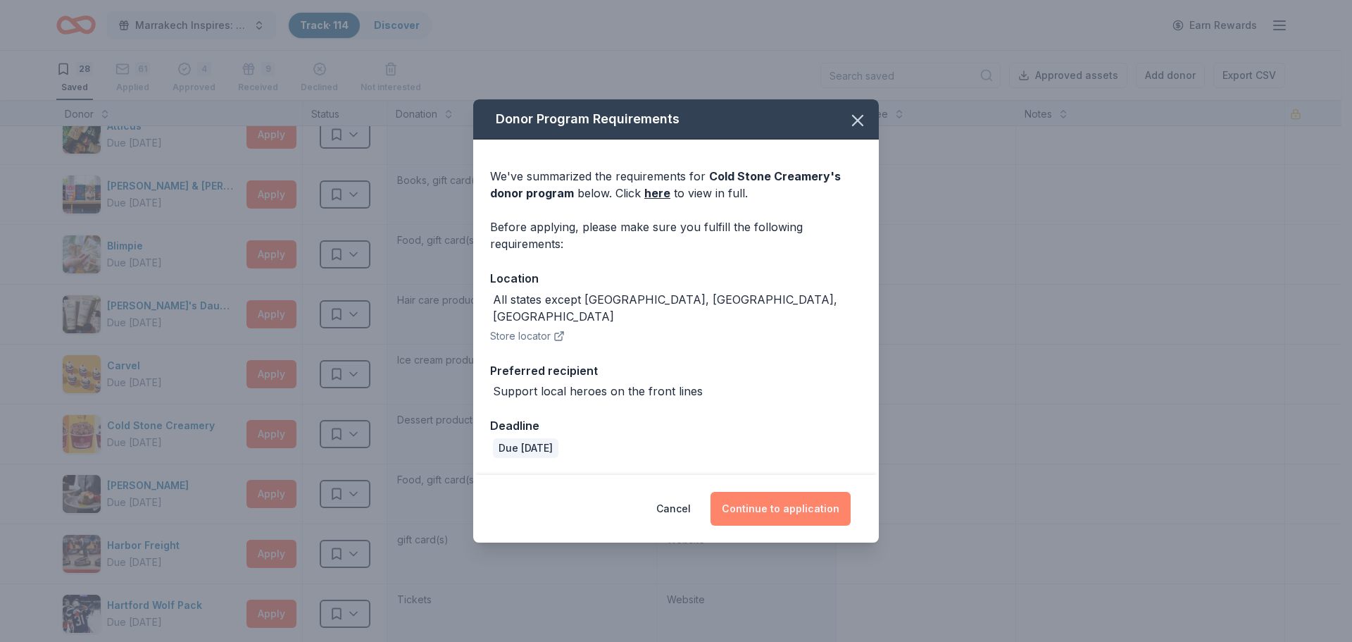
click at [759, 504] on button "Continue to application" at bounding box center [781, 509] width 140 height 34
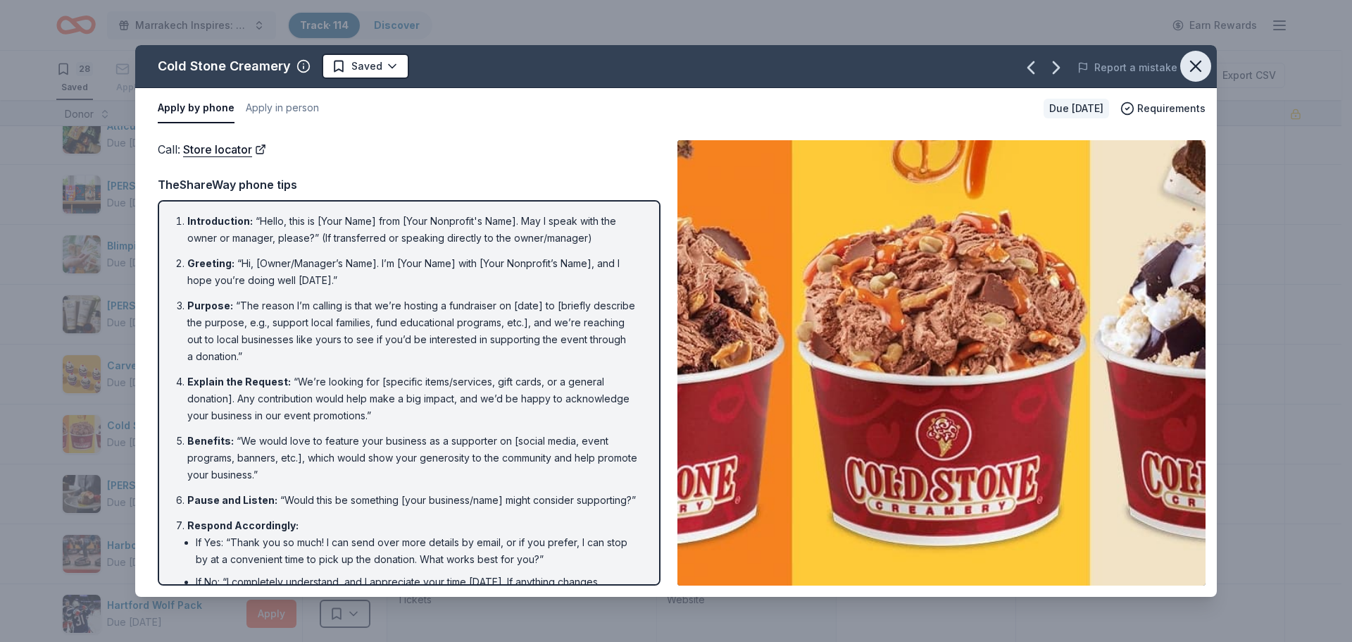
click at [1201, 61] on icon "button" at bounding box center [1196, 66] width 10 height 10
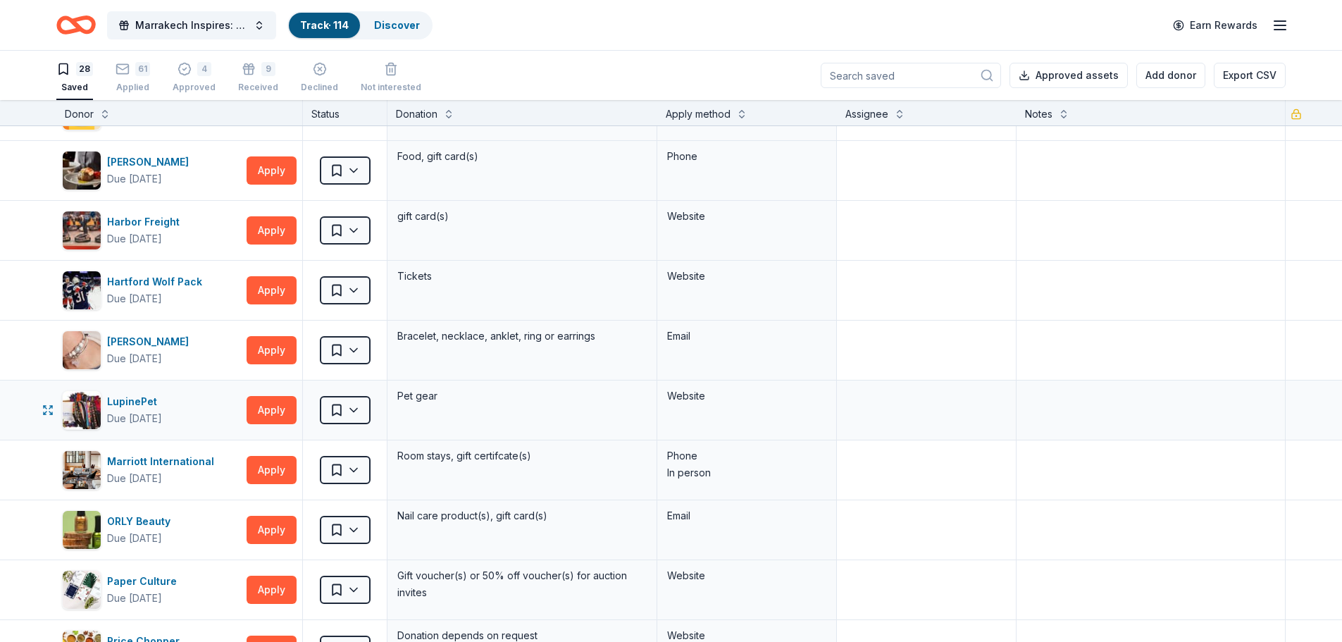
scroll to position [493, 0]
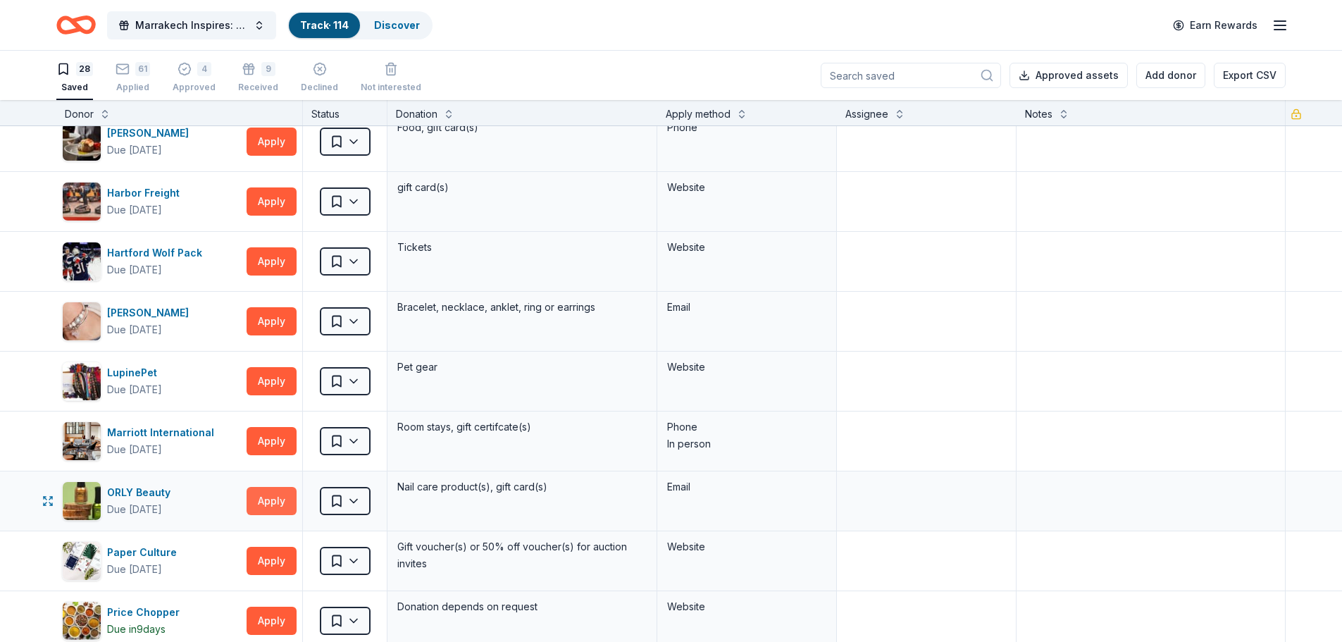
click at [261, 495] on button "Apply" at bounding box center [272, 501] width 50 height 28
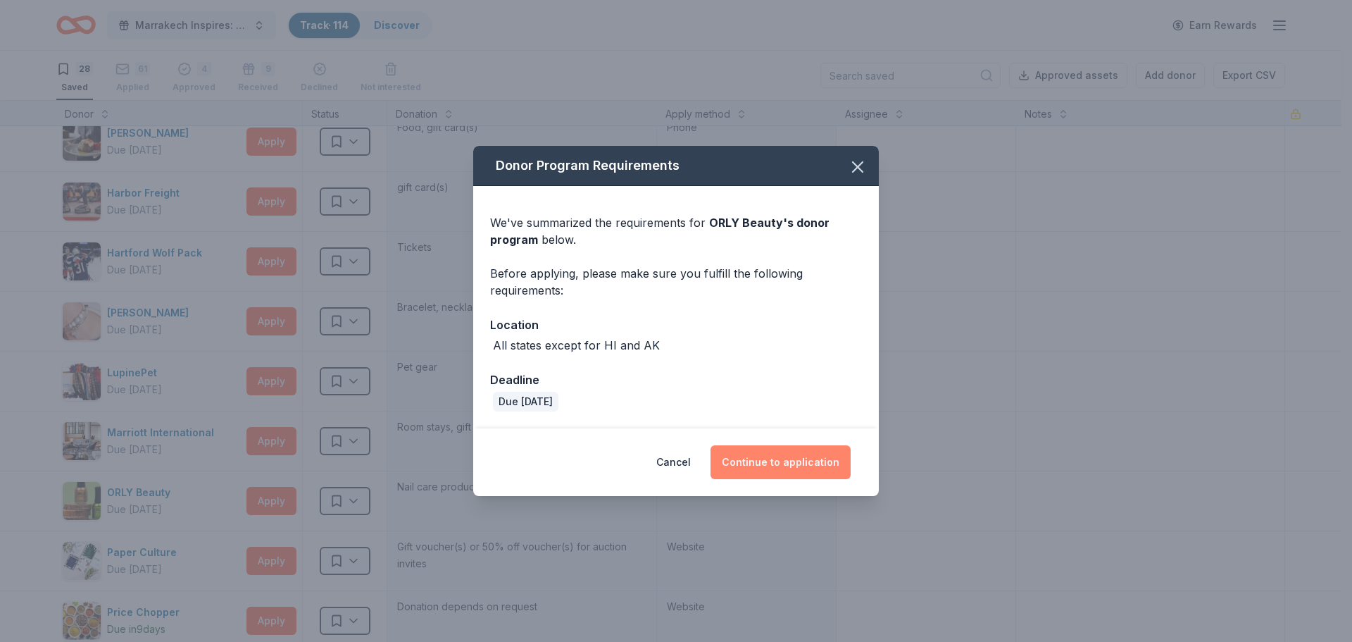
click at [776, 465] on button "Continue to application" at bounding box center [781, 462] width 140 height 34
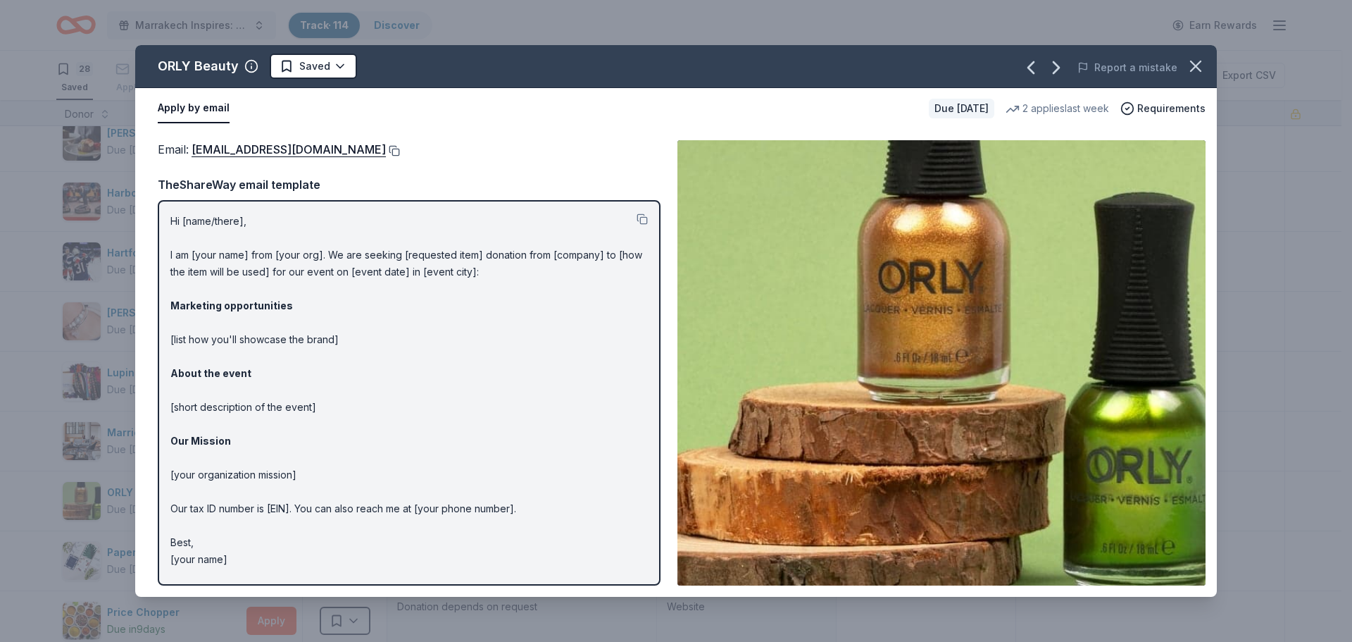
click at [386, 151] on button at bounding box center [393, 150] width 14 height 11
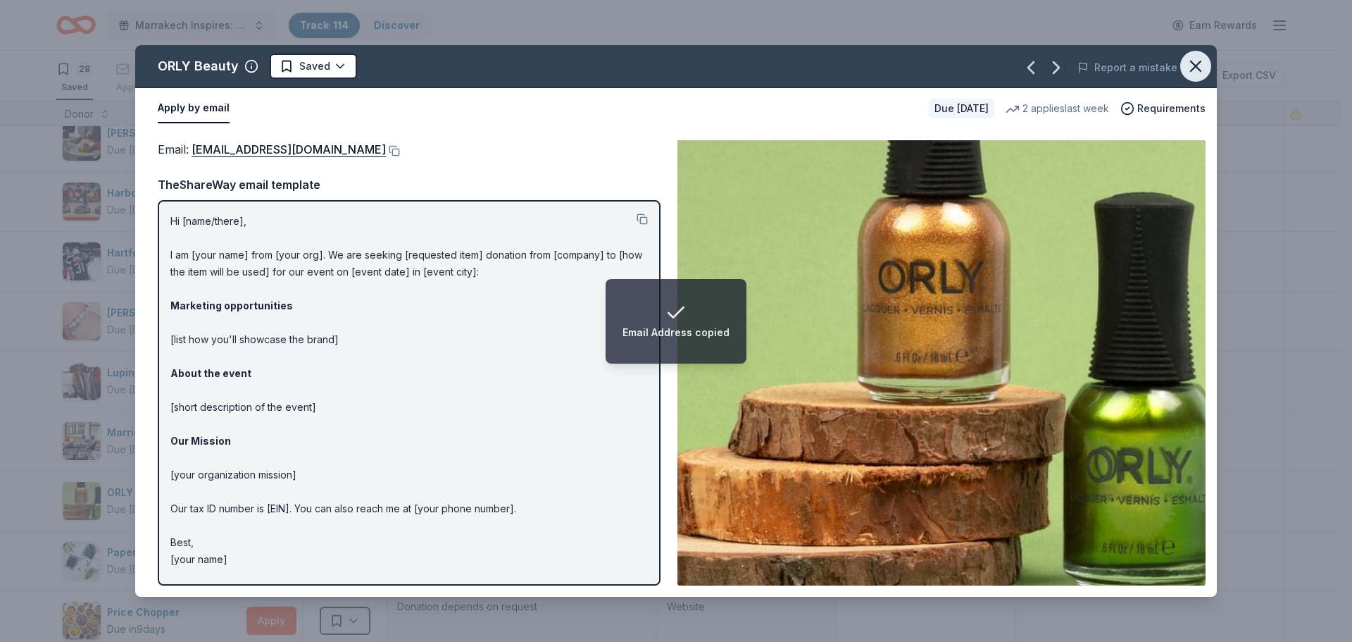
click at [1193, 68] on icon "button" at bounding box center [1196, 66] width 10 height 10
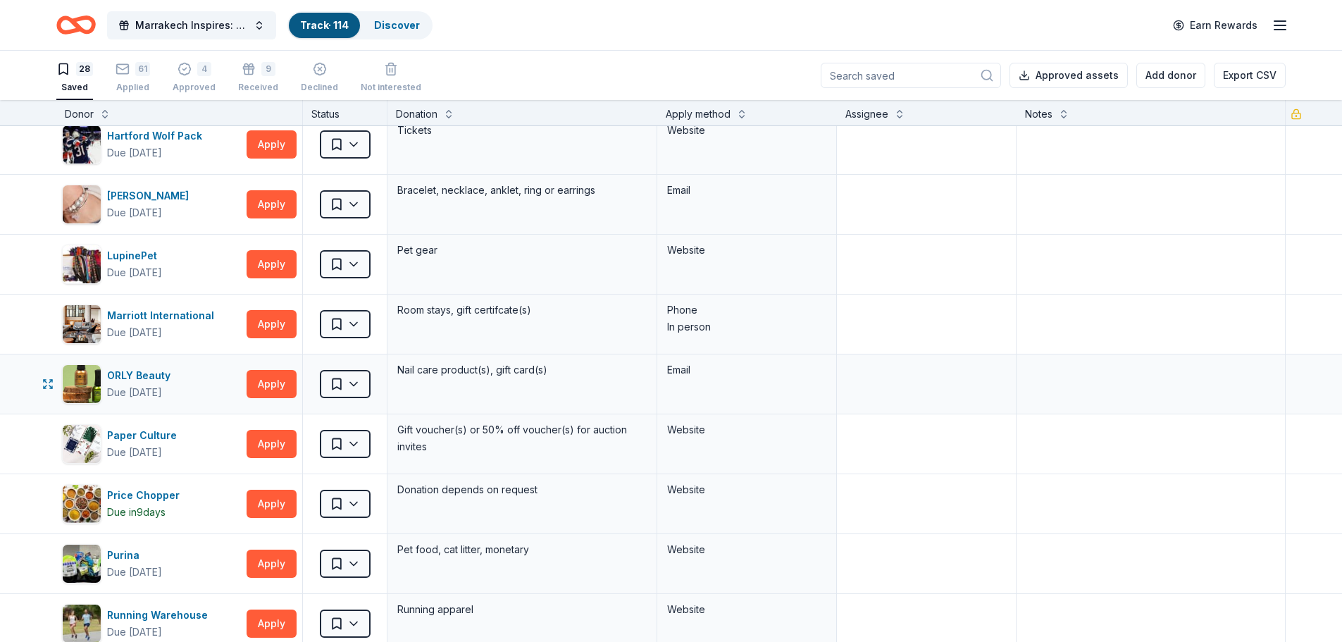
scroll to position [634, 0]
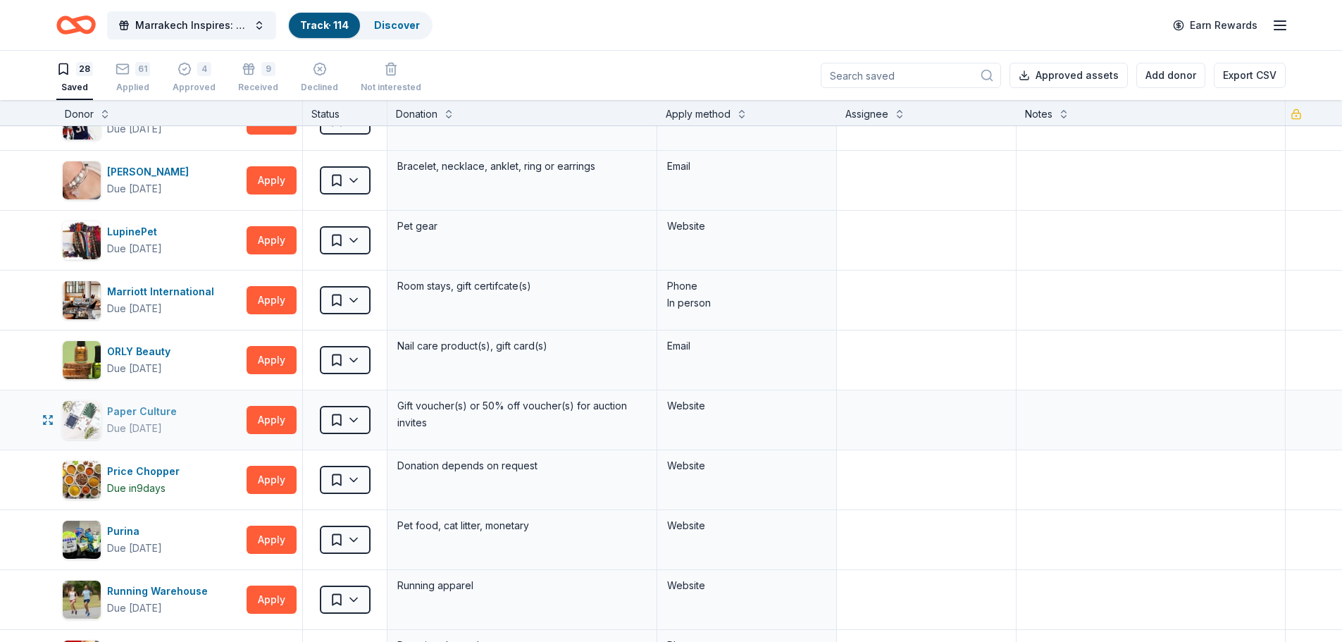
click at [240, 422] on div "Paper Culture Due [DATE]" at bounding box center [151, 419] width 179 height 39
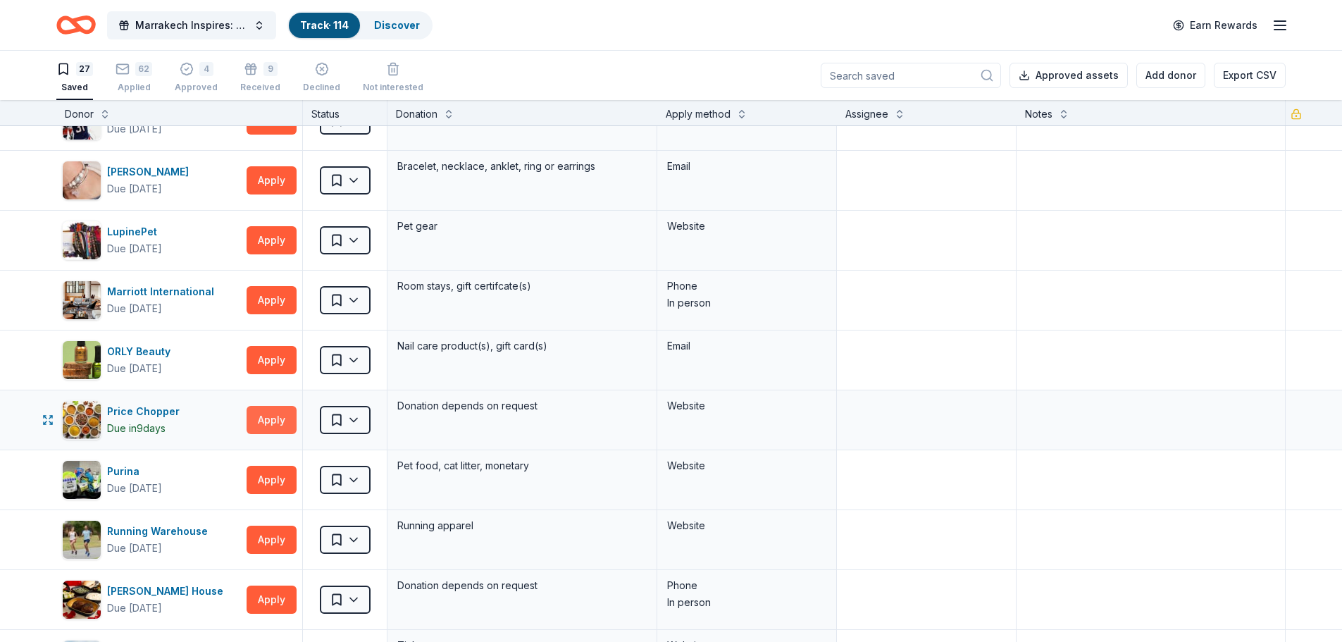
click at [277, 424] on button "Apply" at bounding box center [272, 420] width 50 height 28
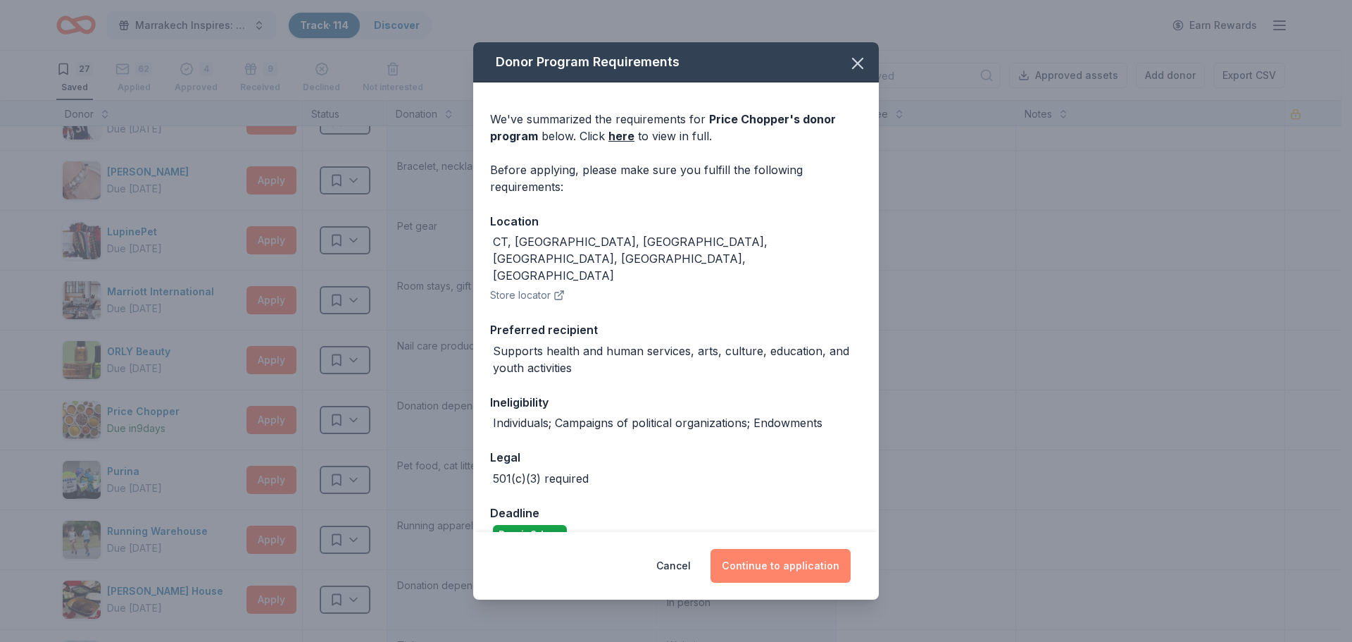
click at [791, 571] on button "Continue to application" at bounding box center [781, 566] width 140 height 34
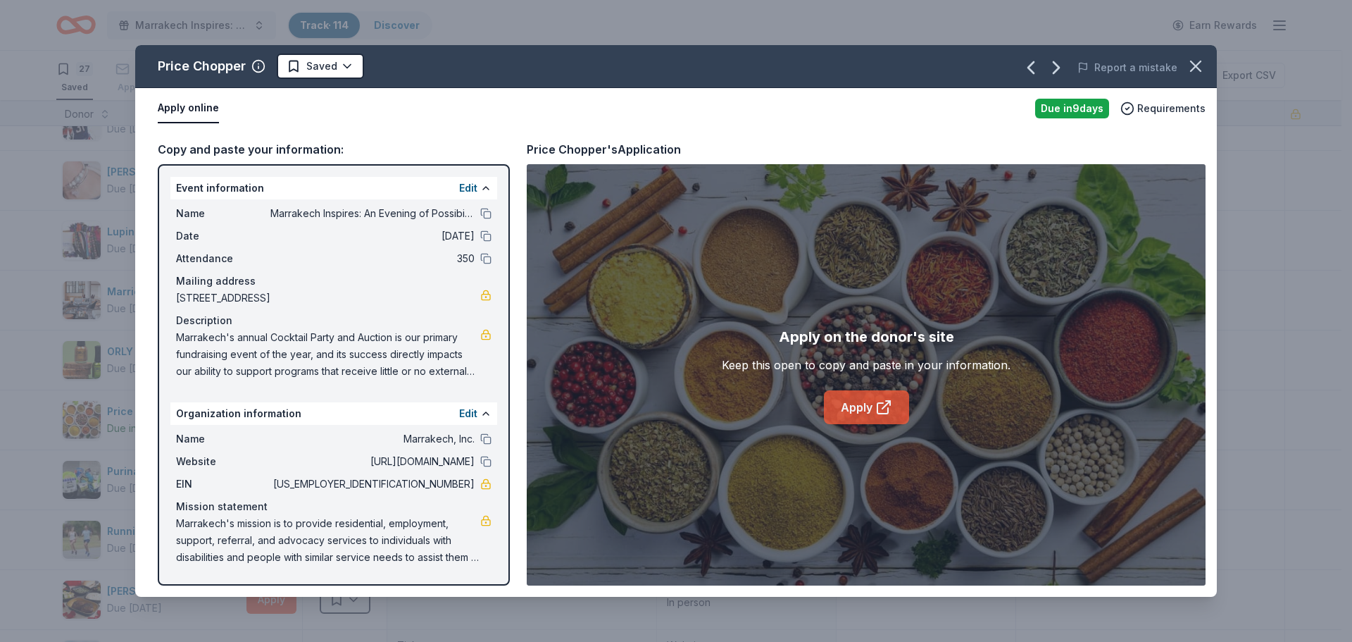
click at [883, 411] on icon at bounding box center [884, 407] width 17 height 17
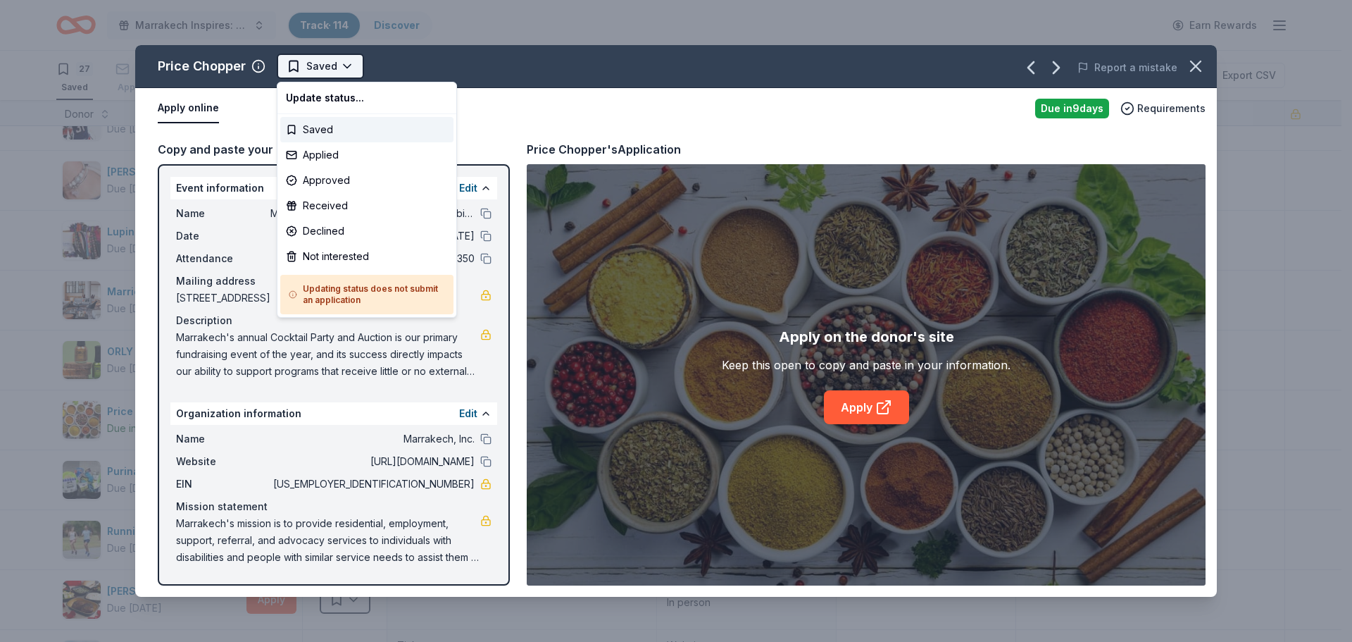
click at [311, 68] on html "Marrakech Inspires: An Evening of Possibility Cocktail Party & Auction Track · …" at bounding box center [676, 321] width 1352 height 642
click at [335, 156] on div "Applied" at bounding box center [366, 154] width 173 height 25
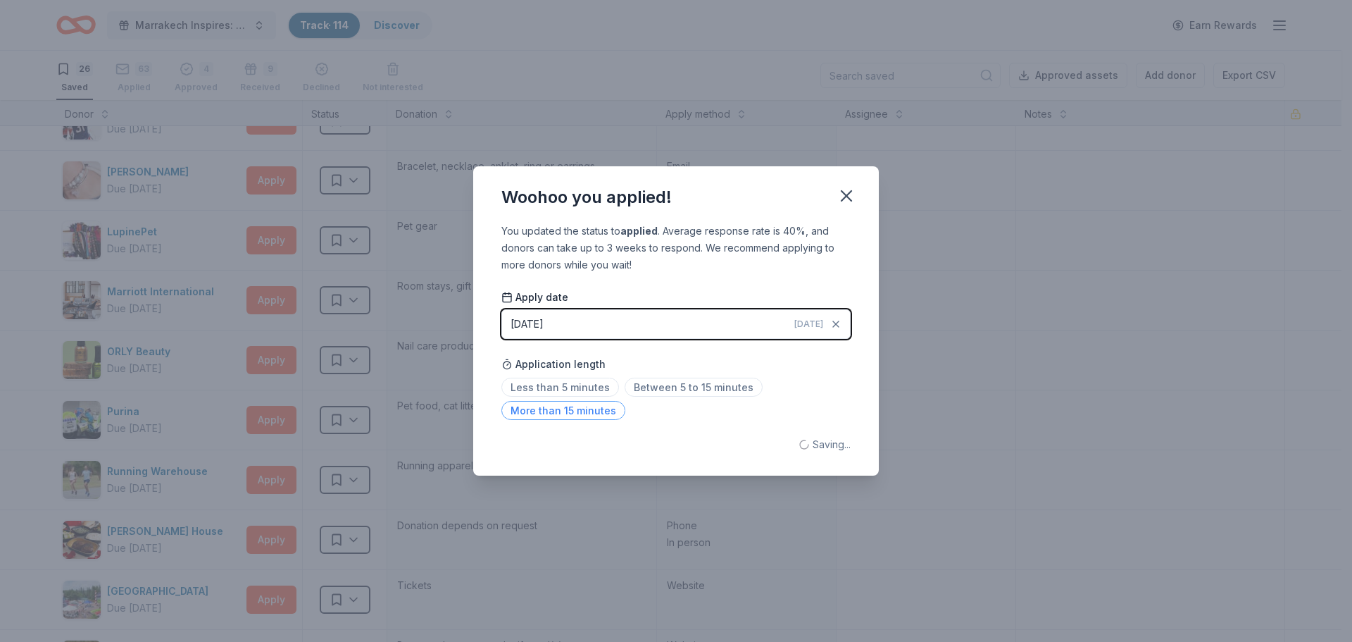
click at [599, 406] on span "More than 15 minutes" at bounding box center [564, 410] width 124 height 19
click at [841, 199] on icon "button" at bounding box center [847, 196] width 20 height 20
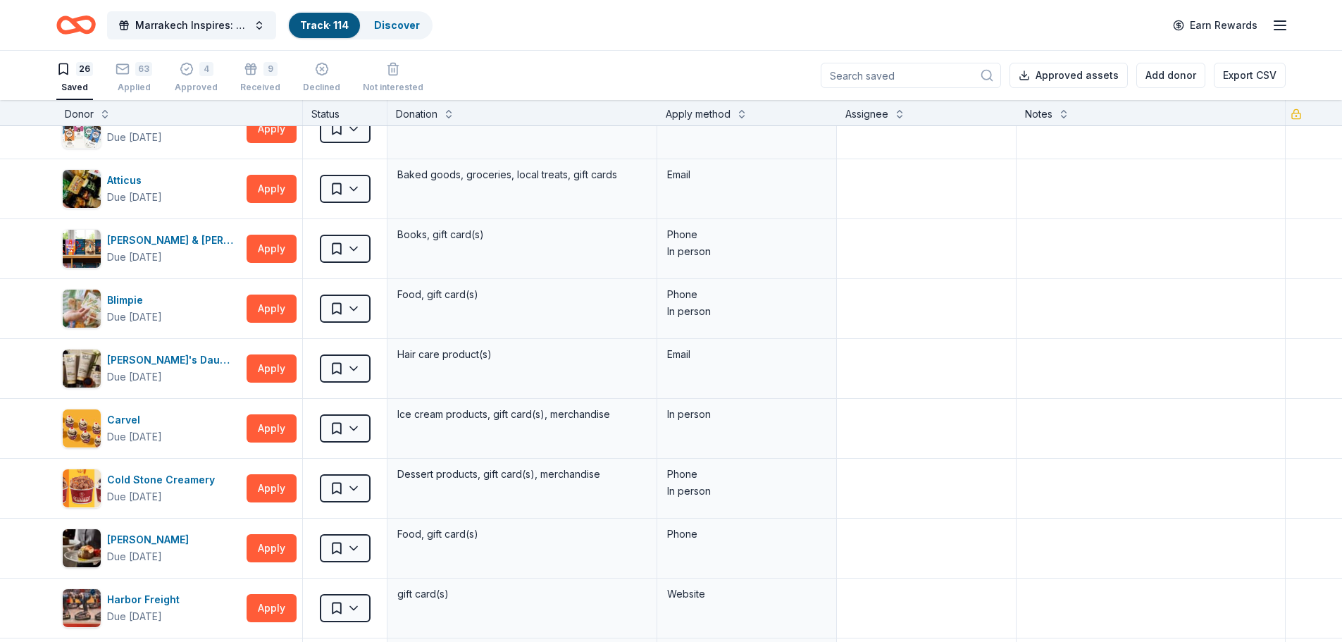
scroll to position [0, 0]
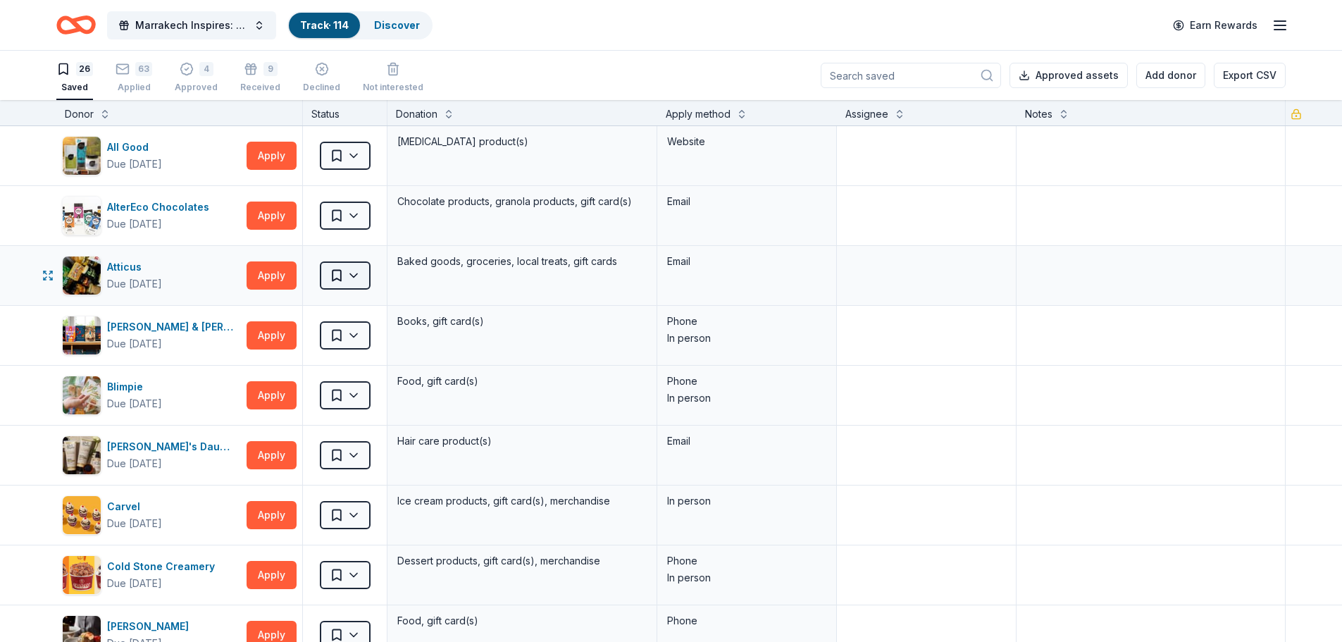
click at [351, 279] on html "Marrakech Inspires: An Evening of Possibility Cocktail Party & Auction Track · …" at bounding box center [671, 321] width 1342 height 642
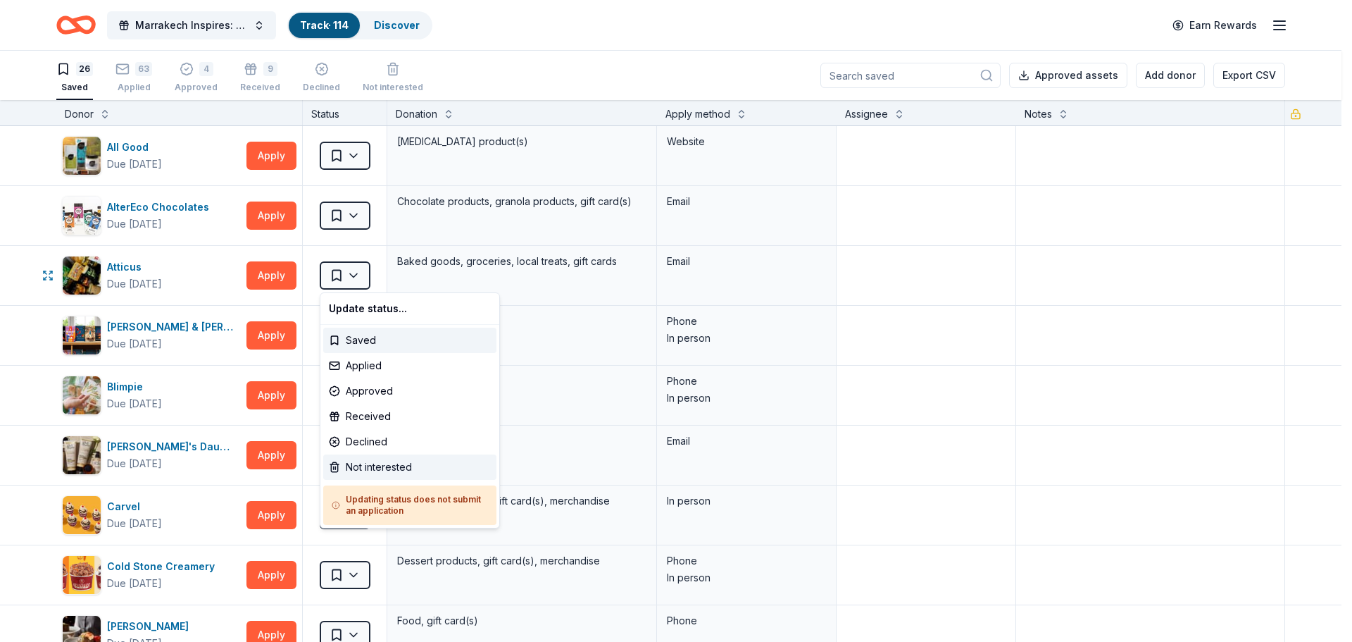
click at [389, 466] on div "Not interested" at bounding box center [409, 466] width 173 height 25
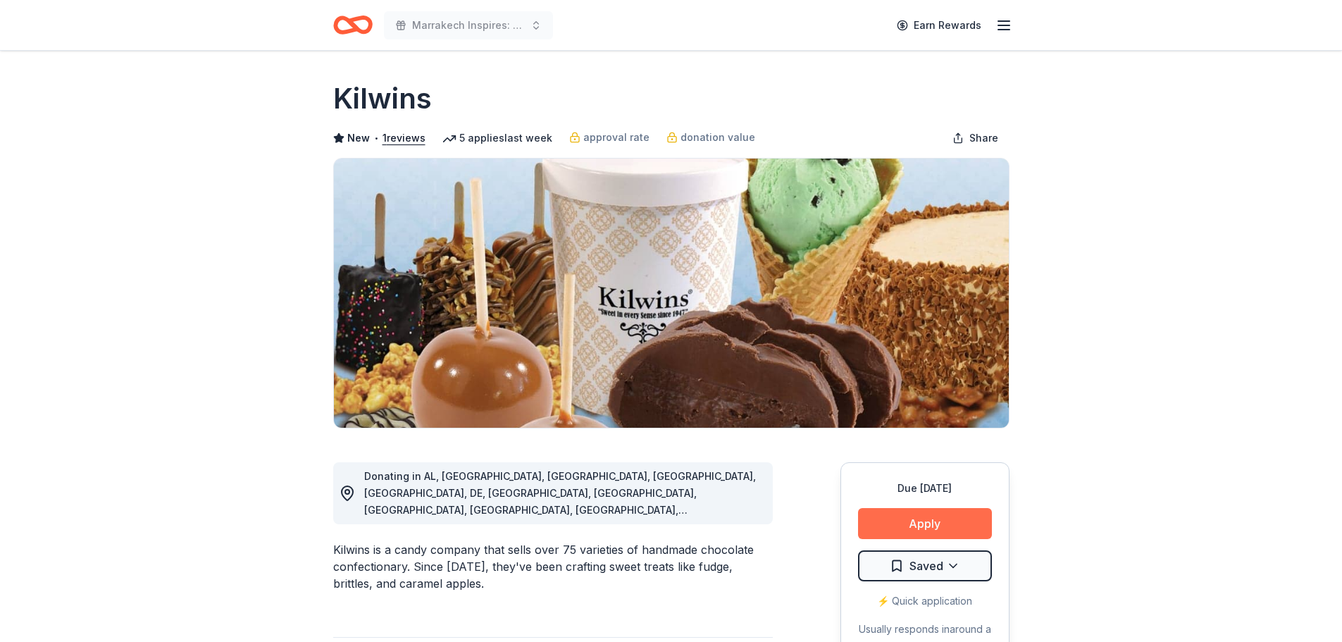
click at [939, 521] on button "Apply" at bounding box center [925, 523] width 134 height 31
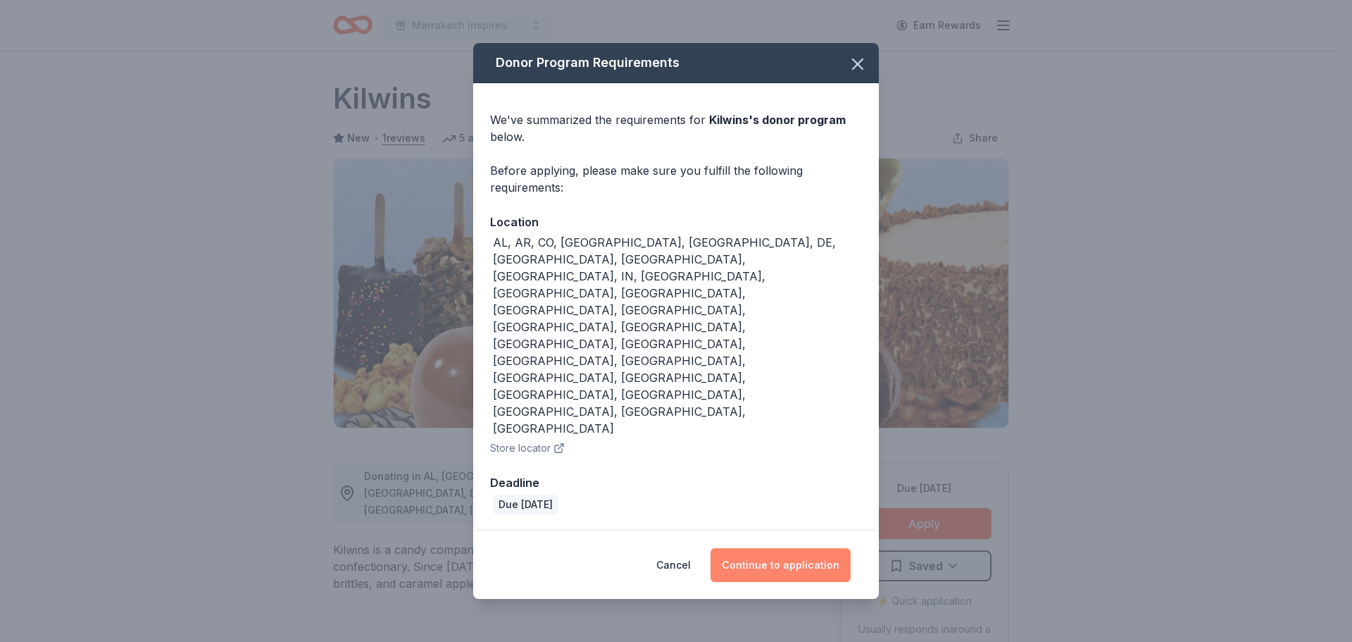
click at [780, 548] on button "Continue to application" at bounding box center [781, 565] width 140 height 34
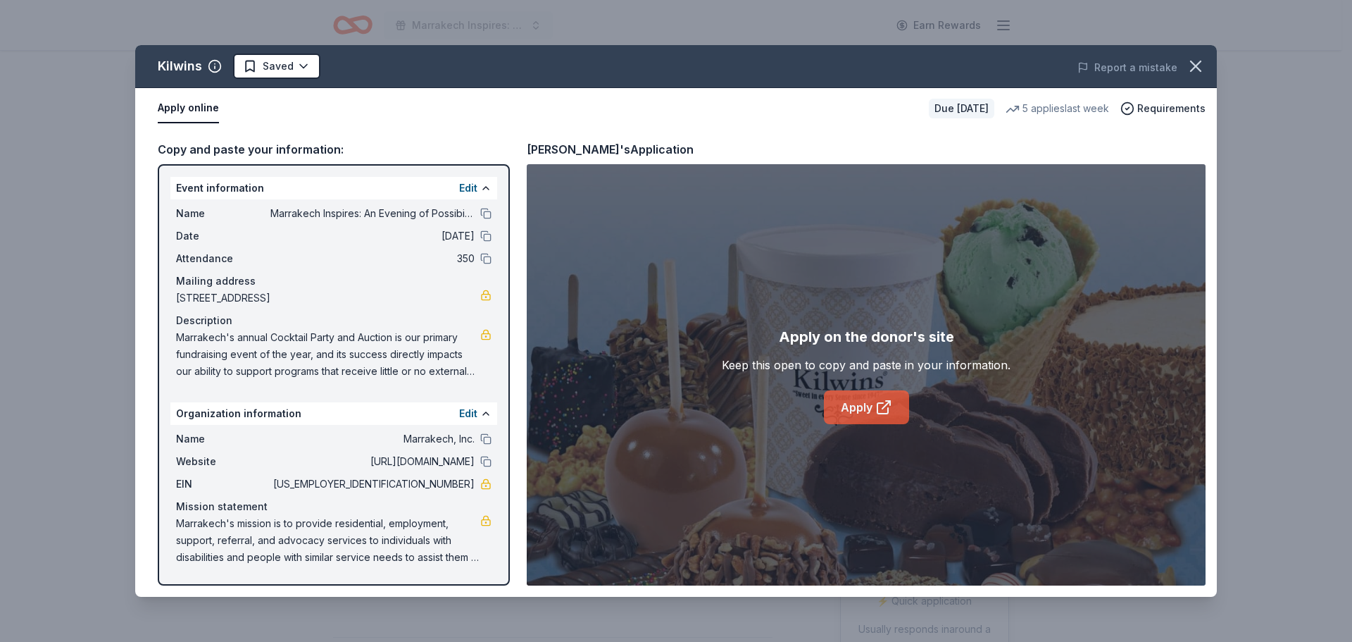
click at [852, 407] on link "Apply" at bounding box center [866, 407] width 85 height 34
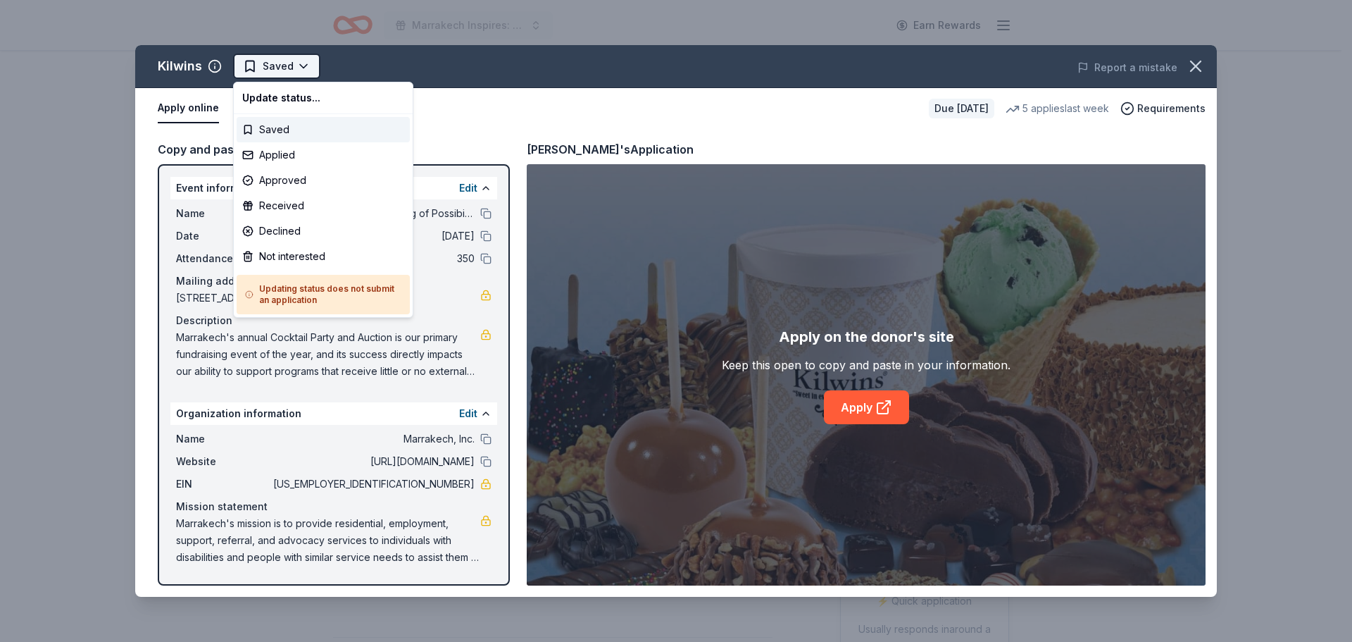
click at [294, 68] on html "Marrakech Inspires: An Evening of Possibility Cocktail Party & Auction Earn Rew…" at bounding box center [676, 321] width 1352 height 642
click at [297, 153] on div "Applied" at bounding box center [323, 154] width 173 height 25
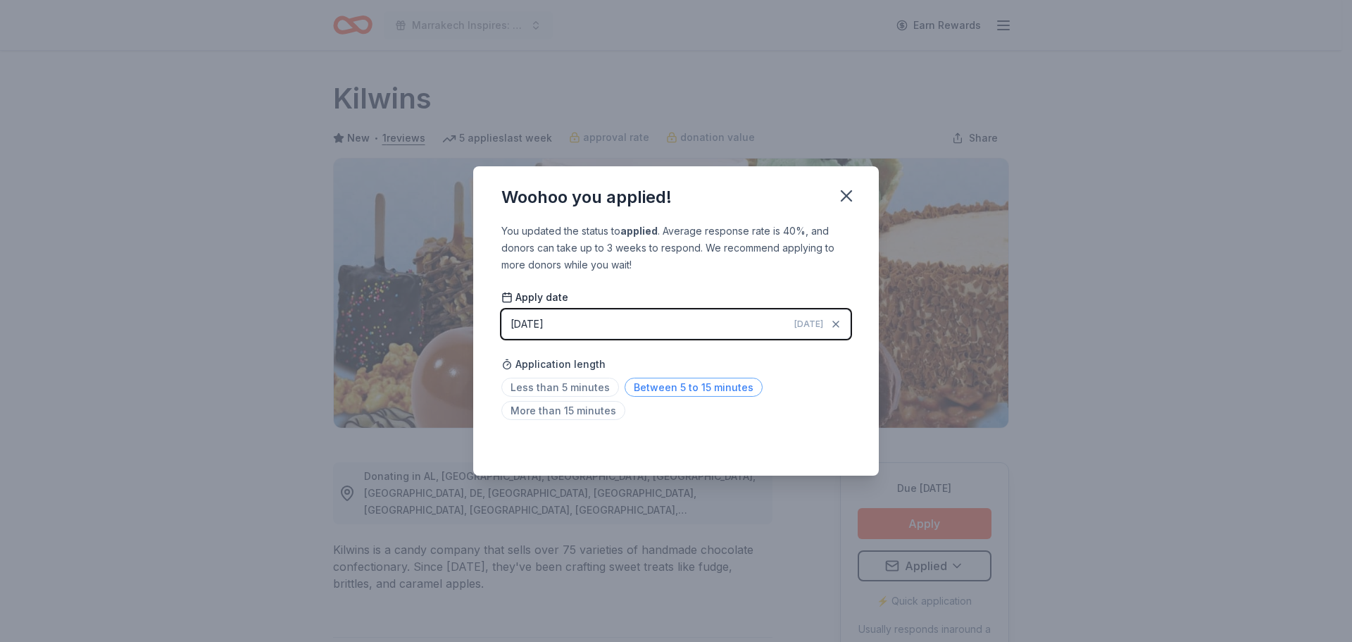
click at [688, 383] on span "Between 5 to 15 minutes" at bounding box center [694, 387] width 138 height 19
click at [842, 195] on icon "button" at bounding box center [847, 196] width 20 height 20
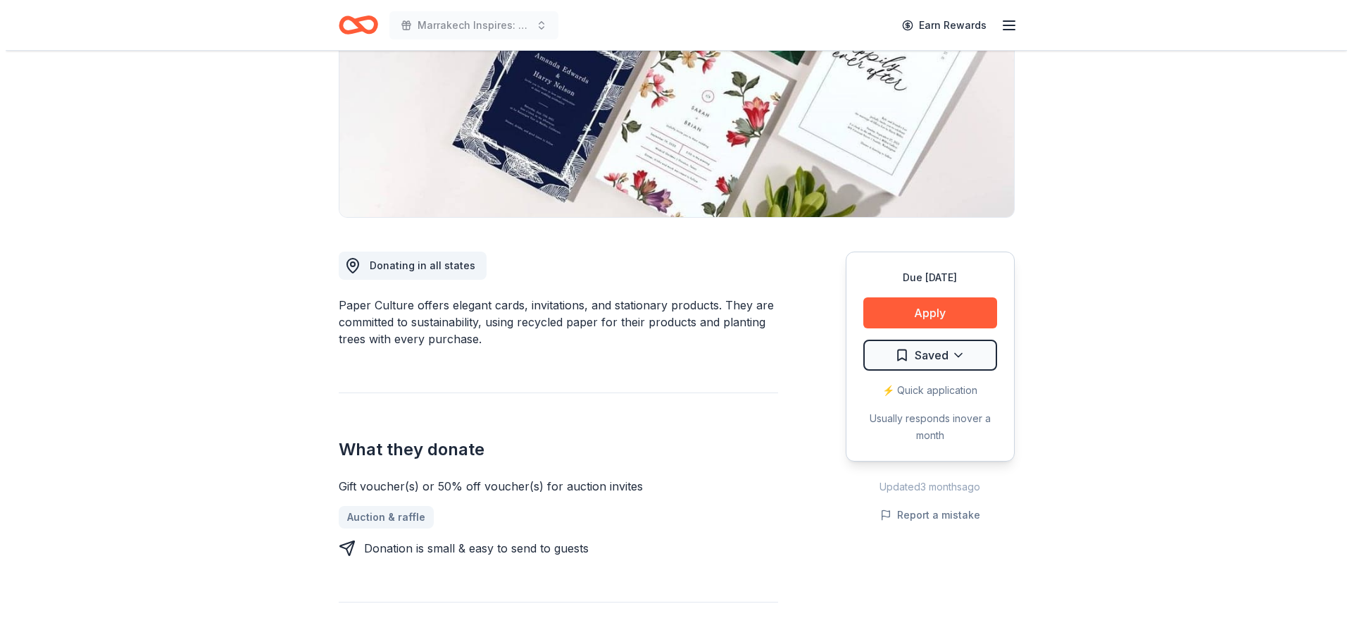
scroll to position [211, 0]
click at [971, 311] on button "Apply" at bounding box center [925, 312] width 134 height 31
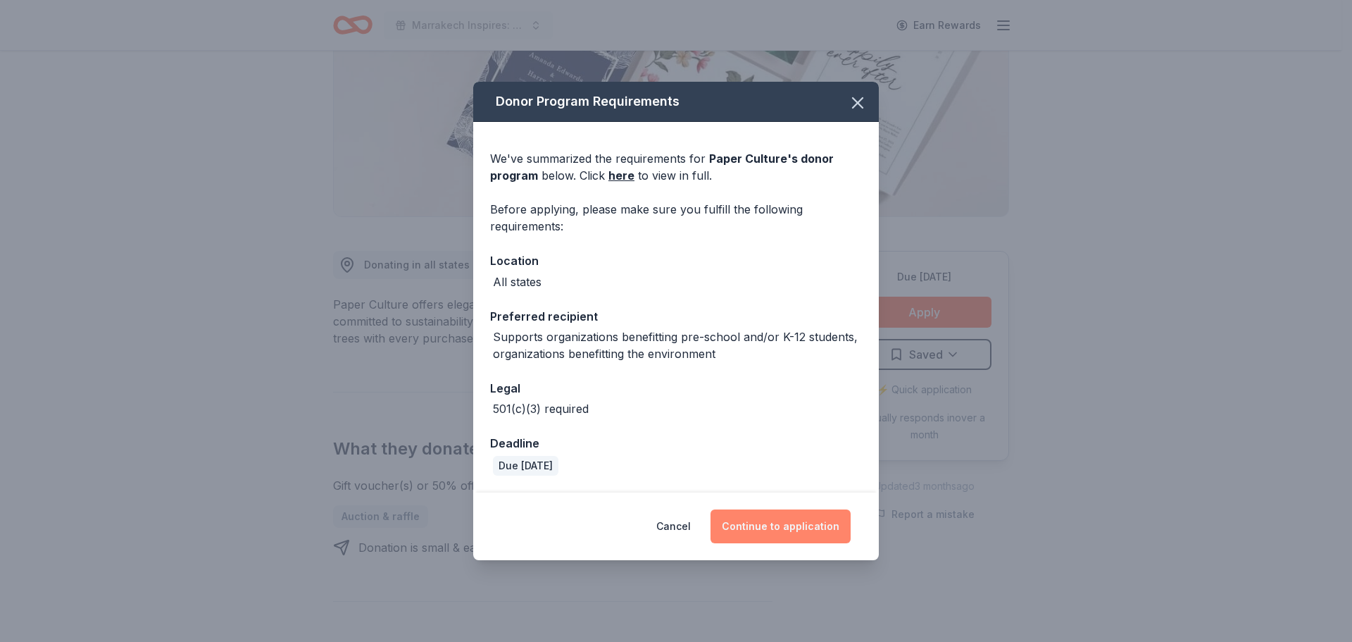
click at [782, 518] on button "Continue to application" at bounding box center [781, 526] width 140 height 34
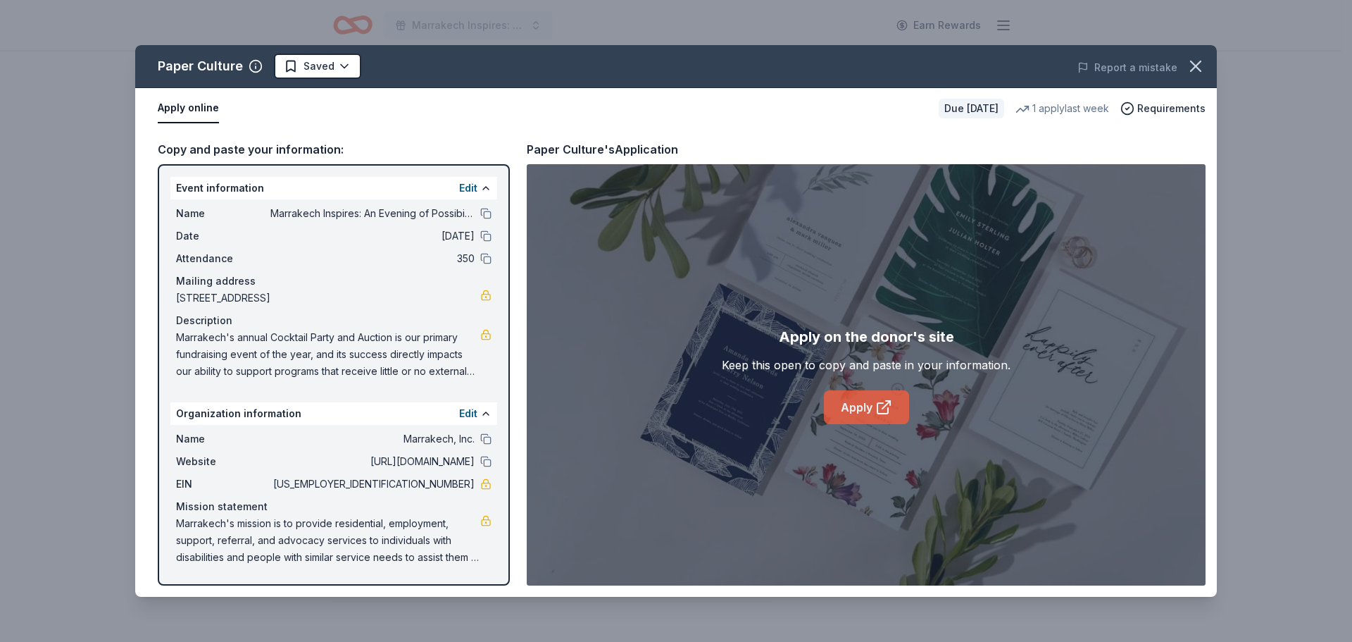
click at [865, 410] on link "Apply" at bounding box center [866, 407] width 85 height 34
click at [312, 74] on html "Marrakech Inspires: An Evening of Possibility Cocktail Party & Auction Earn Rew…" at bounding box center [676, 110] width 1352 height 642
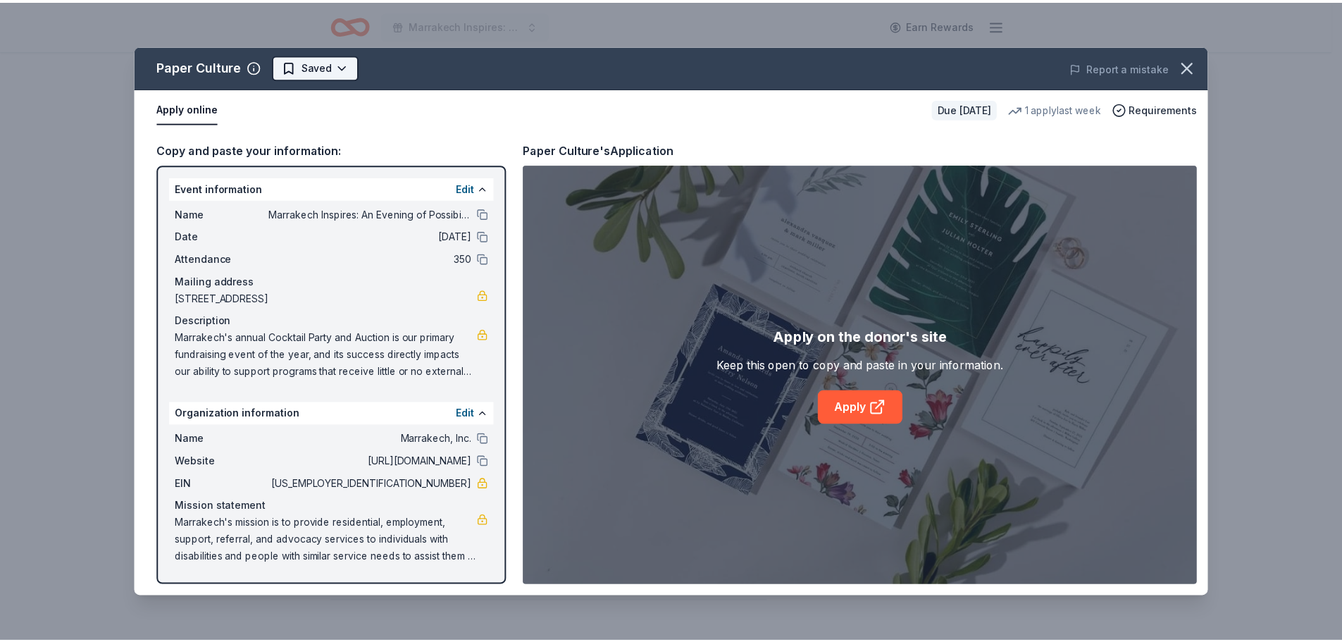
scroll to position [0, 0]
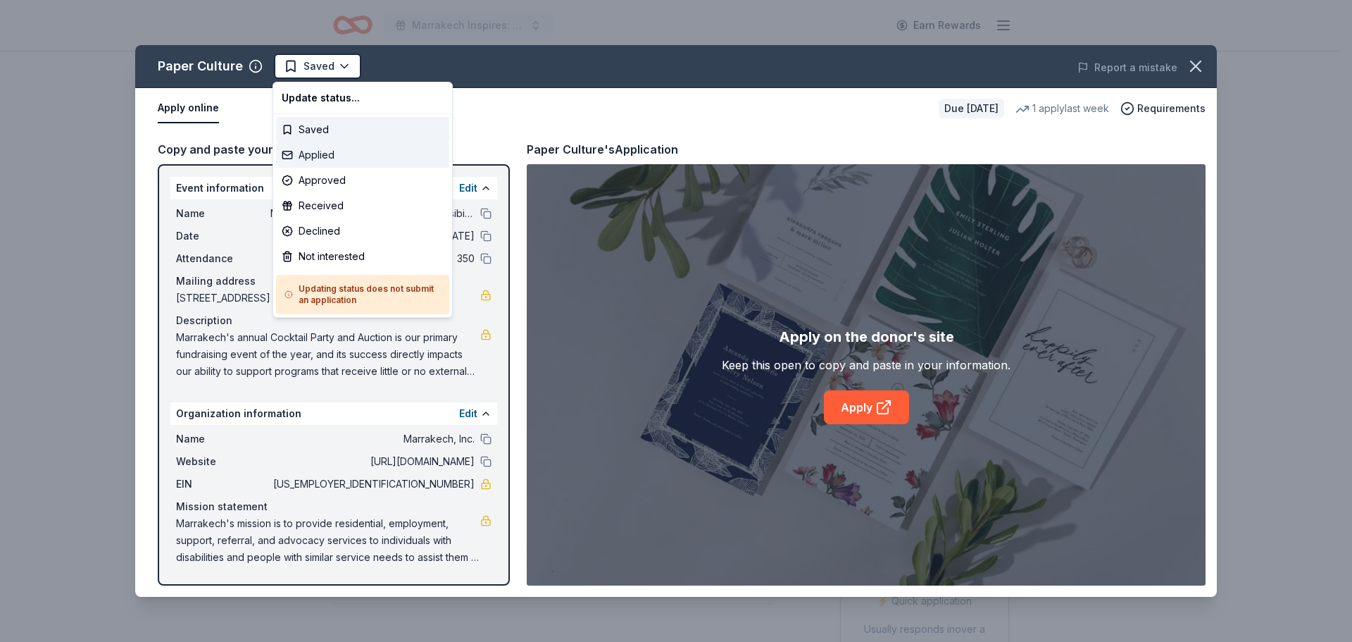
click at [316, 154] on div "Applied" at bounding box center [362, 154] width 173 height 25
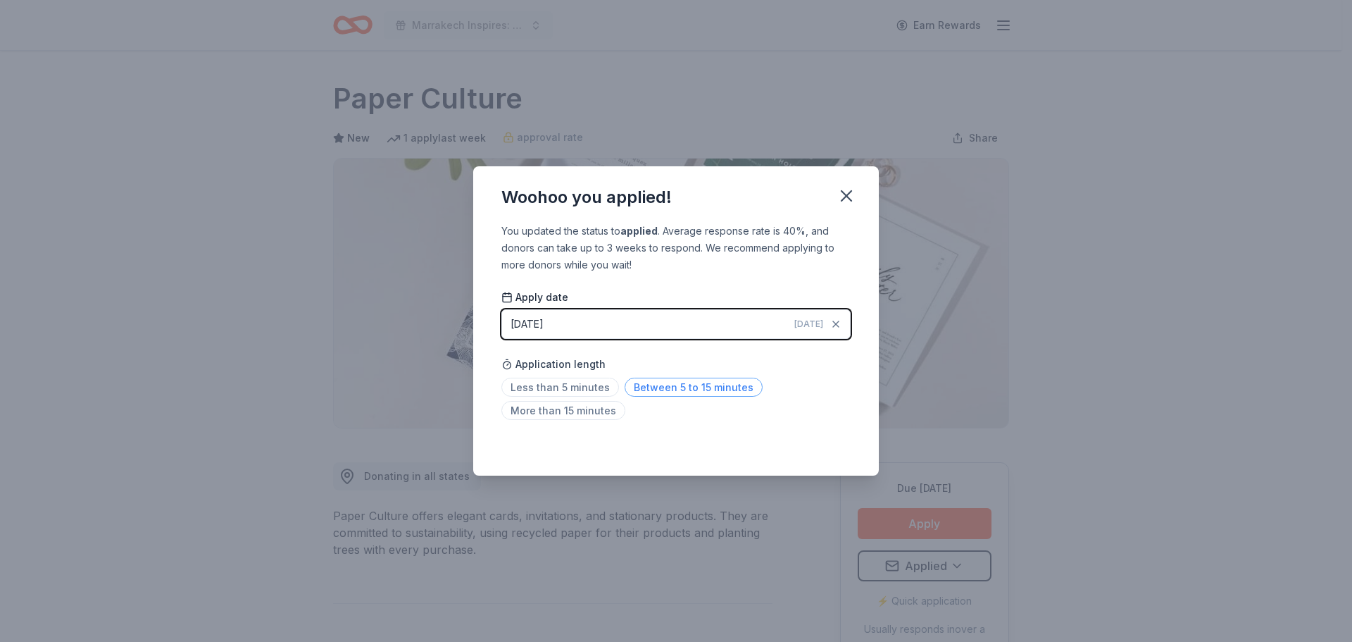
click at [684, 385] on span "Between 5 to 15 minutes" at bounding box center [694, 387] width 138 height 19
drag, startPoint x: 854, startPoint y: 195, endPoint x: 754, endPoint y: 119, distance: 125.7
click at [853, 195] on icon "button" at bounding box center [847, 196] width 20 height 20
